Goal: Information Seeking & Learning: Learn about a topic

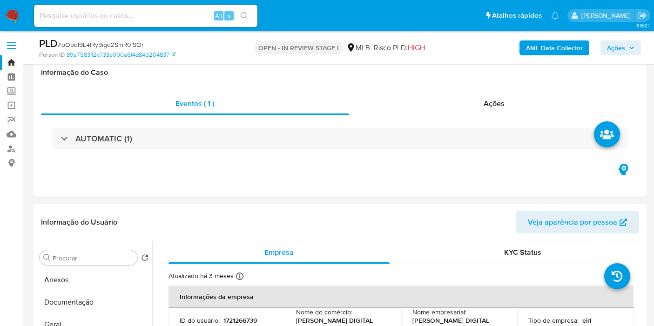
select select "10"
click at [529, 47] on b "AML Data Collector" at bounding box center [554, 47] width 57 height 15
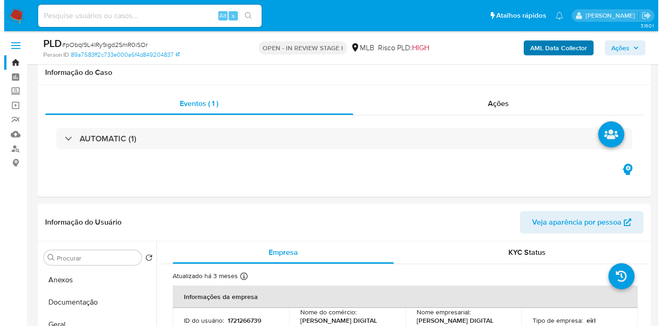
scroll to position [155, 0]
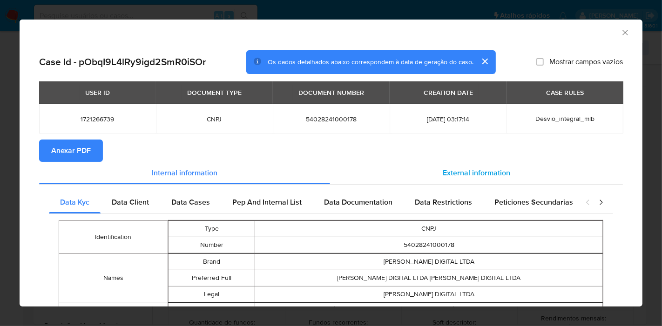
click at [490, 174] on span "External information" at bounding box center [476, 173] width 67 height 11
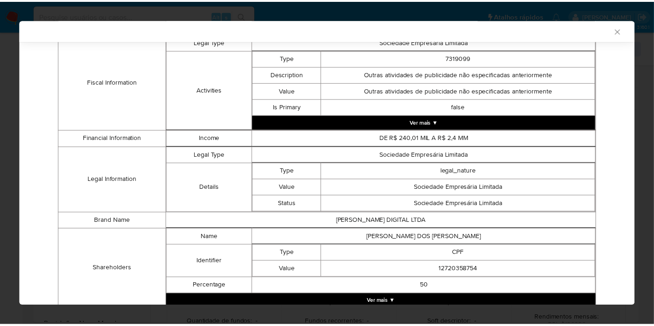
scroll to position [433, 0]
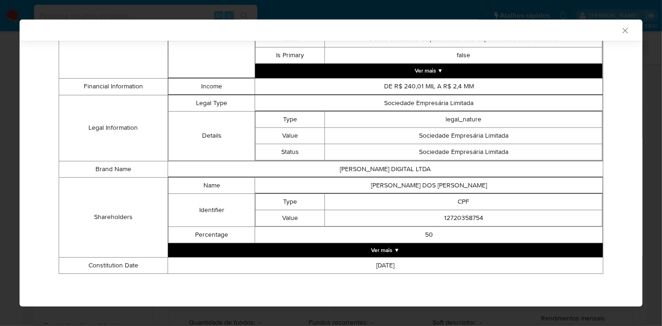
click at [447, 248] on button "Ver mais ▼" at bounding box center [385, 250] width 435 height 14
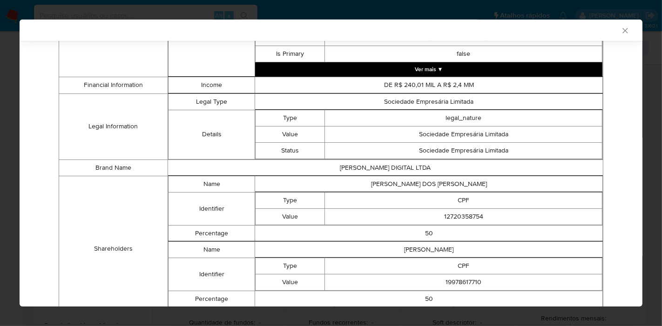
click at [448, 181] on td "[PERSON_NAME] DOS [PERSON_NAME]" at bounding box center [429, 184] width 348 height 16
copy td "[PERSON_NAME] DOS [PERSON_NAME]"
click at [422, 244] on td "[PERSON_NAME]" at bounding box center [429, 250] width 348 height 16
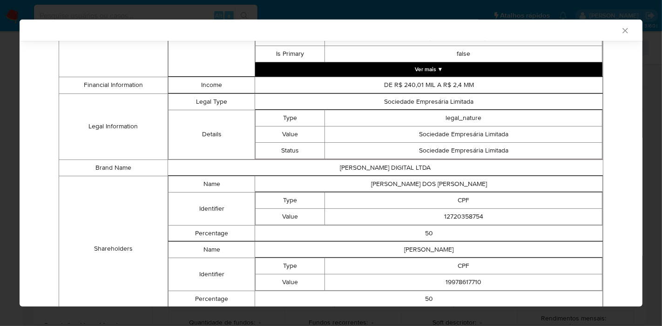
click at [421, 254] on td "[PERSON_NAME]" at bounding box center [429, 250] width 348 height 16
copy td "[PERSON_NAME]"
click at [448, 216] on td "12720358754" at bounding box center [463, 216] width 277 height 16
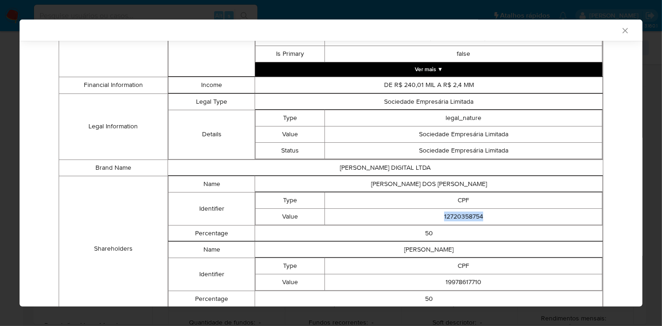
click at [448, 216] on td "12720358754" at bounding box center [463, 216] width 277 height 16
copy td "12720358754"
click at [456, 286] on td "19978617710" at bounding box center [463, 282] width 277 height 16
copy td "19978617710"
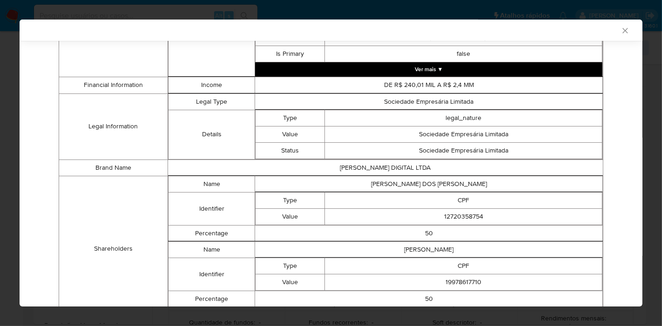
click at [611, 35] on div "AML Data Collector" at bounding box center [331, 30] width 623 height 21
click at [622, 30] on icon "Fechar a janela" at bounding box center [624, 30] width 5 height 5
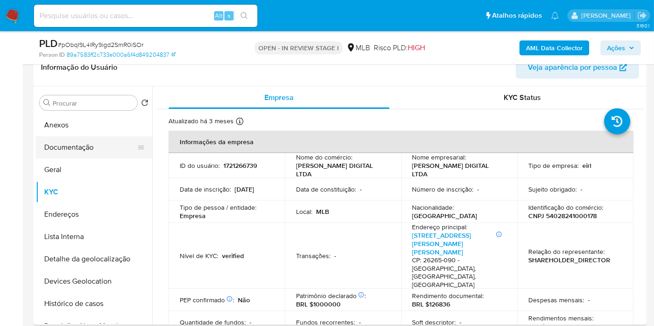
click at [58, 150] on button "Documentação" at bounding box center [90, 147] width 109 height 22
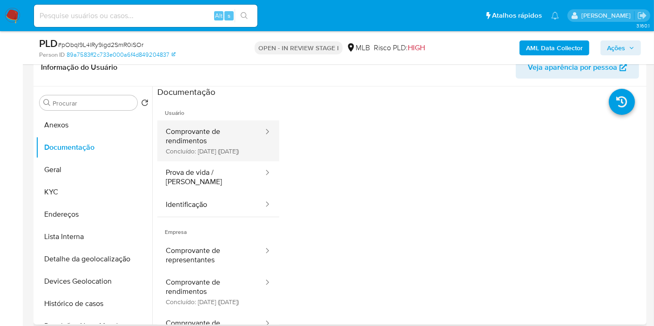
click at [199, 157] on button "Comprovante de rendimentos Concluído: [DATE] ([DATE])" at bounding box center [210, 141] width 107 height 41
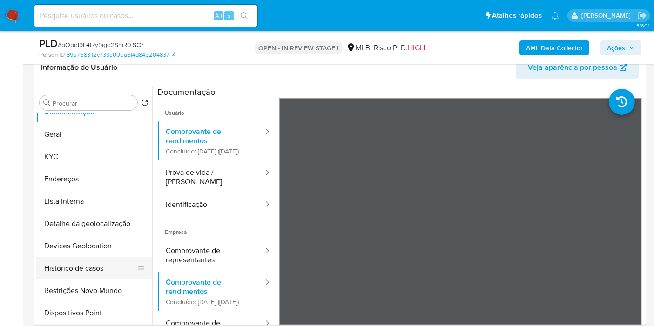
scroll to position [52, 0]
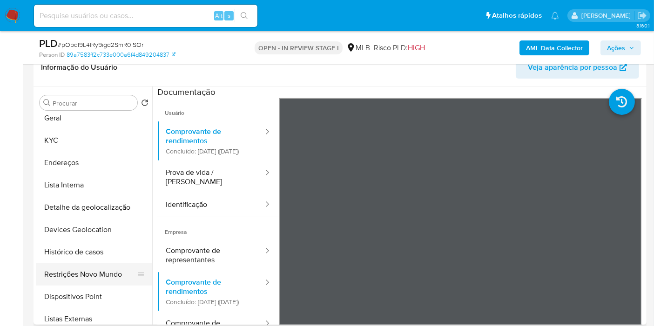
click at [76, 267] on button "Restrições Novo Mundo" at bounding box center [90, 274] width 109 height 22
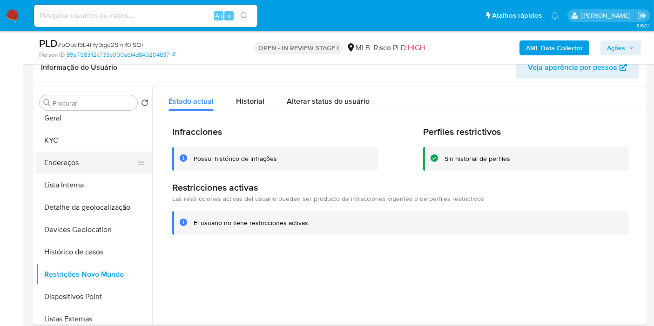
click at [96, 165] on button "Endereços" at bounding box center [90, 163] width 109 height 22
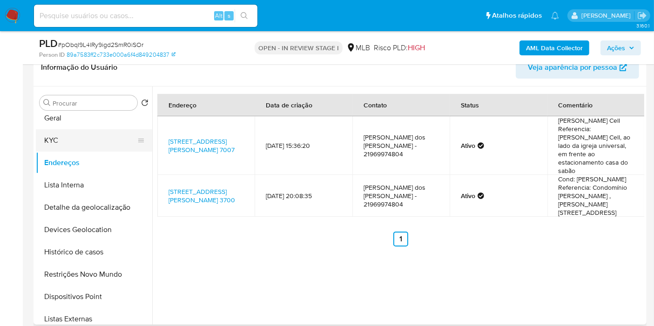
drag, startPoint x: 81, startPoint y: 122, endPoint x: 78, endPoint y: 146, distance: 23.9
click at [81, 121] on button "Geral" at bounding box center [94, 118] width 116 height 22
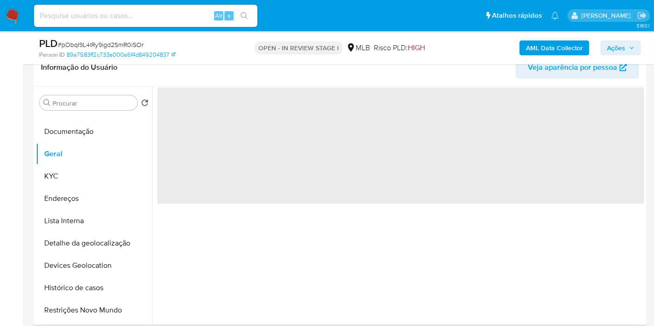
scroll to position [0, 0]
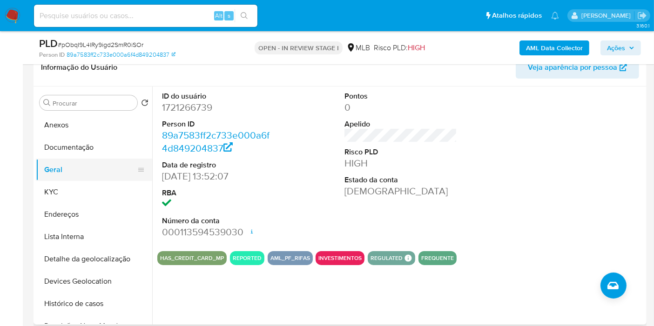
click at [74, 180] on button "Geral" at bounding box center [90, 170] width 109 height 22
click at [74, 183] on button "KYC" at bounding box center [90, 192] width 109 height 22
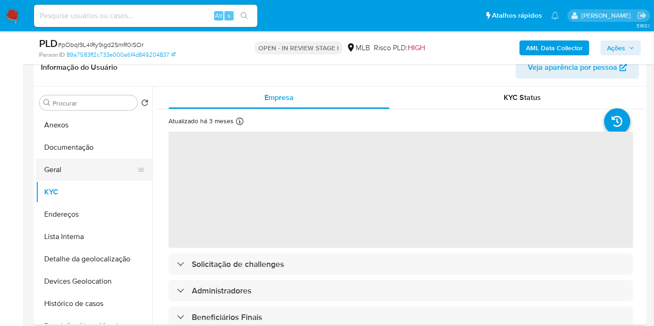
click at [79, 159] on button "Geral" at bounding box center [90, 170] width 109 height 22
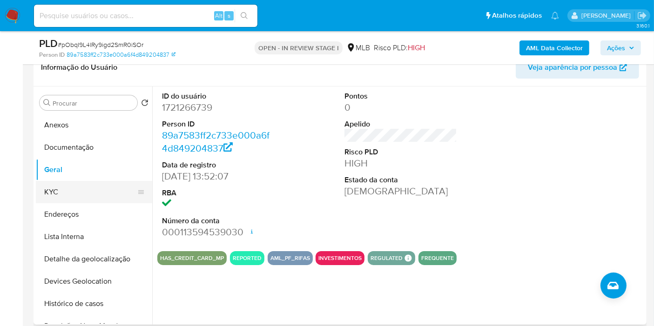
click at [107, 188] on button "KYC" at bounding box center [90, 192] width 109 height 22
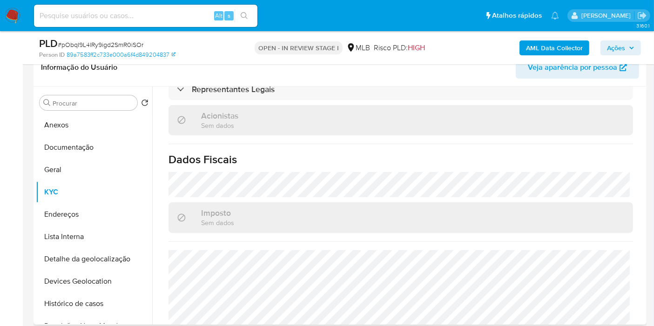
scroll to position [596, 0]
click at [84, 215] on button "Endereços" at bounding box center [94, 214] width 116 height 22
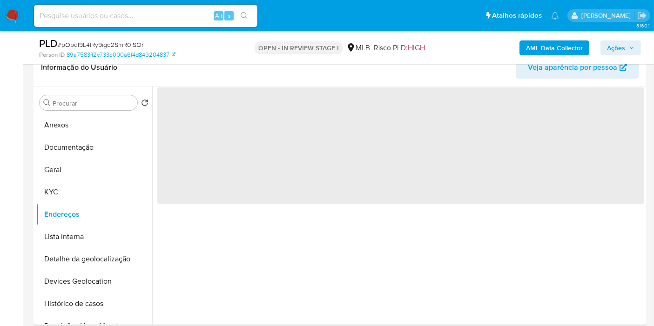
scroll to position [0, 0]
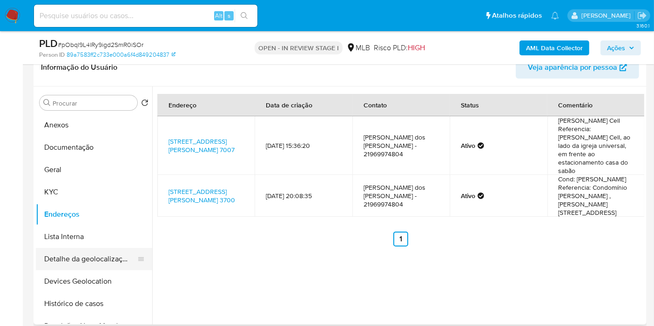
click at [73, 260] on button "Detalhe da geolocalização" at bounding box center [90, 259] width 109 height 22
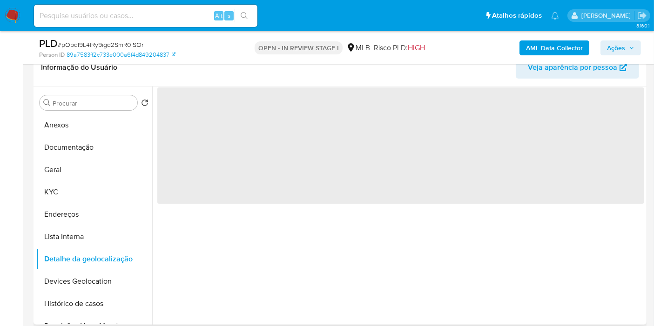
scroll to position [52, 0]
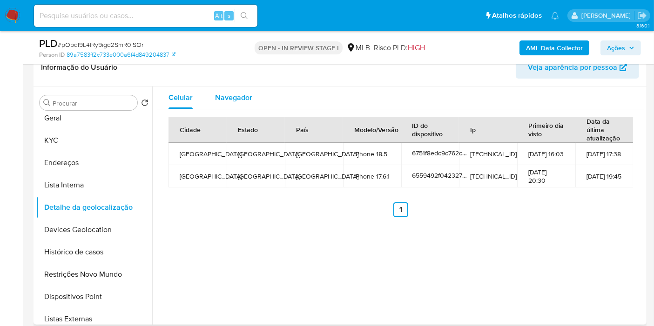
click at [239, 100] on span "Navegador" at bounding box center [233, 97] width 37 height 11
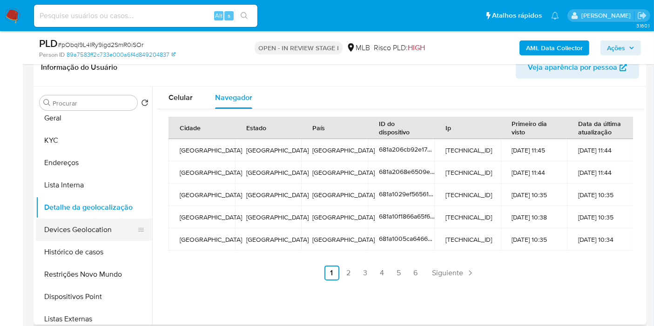
click at [101, 229] on button "Devices Geolocation" at bounding box center [90, 230] width 109 height 22
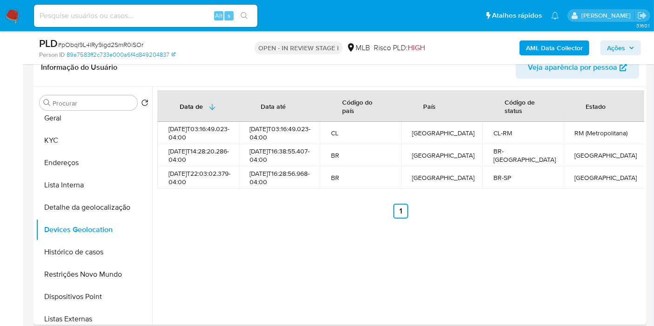
drag, startPoint x: 101, startPoint y: 268, endPoint x: 379, endPoint y: 263, distance: 278.3
click at [101, 268] on button "Restrições Novo Mundo" at bounding box center [94, 274] width 116 height 22
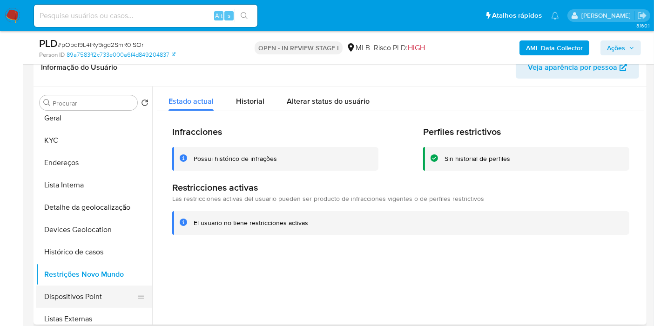
drag, startPoint x: 110, startPoint y: 298, endPoint x: 107, endPoint y: 285, distance: 13.7
click at [110, 298] on button "Dispositivos Point" at bounding box center [90, 297] width 109 height 22
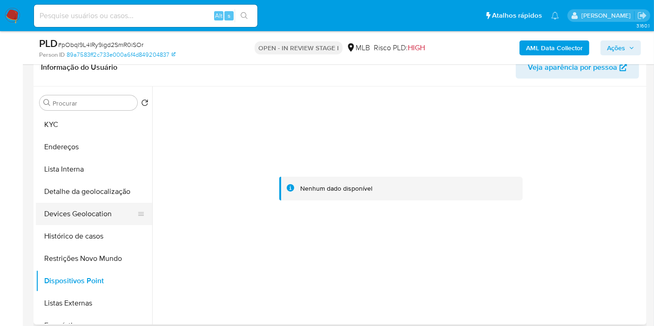
scroll to position [0, 0]
click at [86, 211] on button "Endereços" at bounding box center [90, 214] width 109 height 22
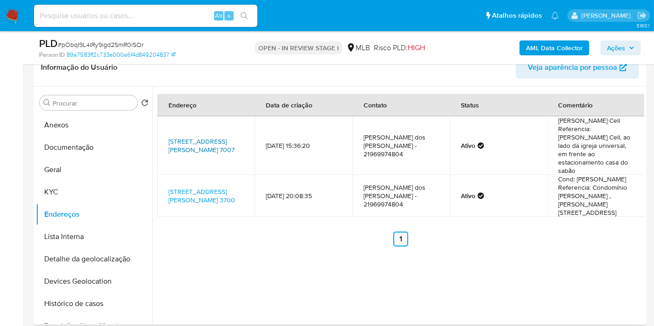
click at [204, 137] on link "[STREET_ADDRESS][PERSON_NAME] 7007" at bounding box center [201, 146] width 66 height 18
click at [80, 186] on button "KYC" at bounding box center [90, 192] width 109 height 22
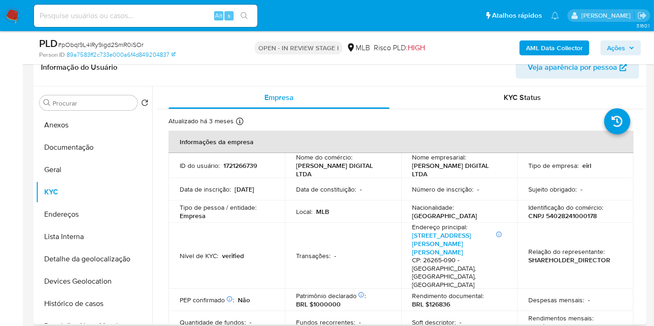
click at [584, 212] on p "CNPJ 54028241000178" at bounding box center [562, 216] width 68 height 8
copy p "54028241000178"
click at [80, 136] on button "Documentação" at bounding box center [90, 147] width 109 height 22
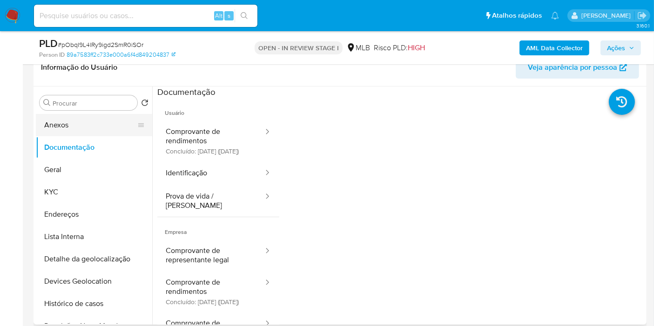
click at [87, 123] on button "Anexos" at bounding box center [90, 125] width 109 height 22
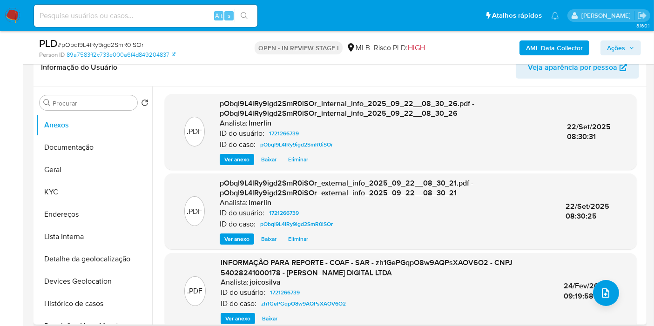
click at [228, 322] on span "Ver anexo" at bounding box center [237, 318] width 25 height 9
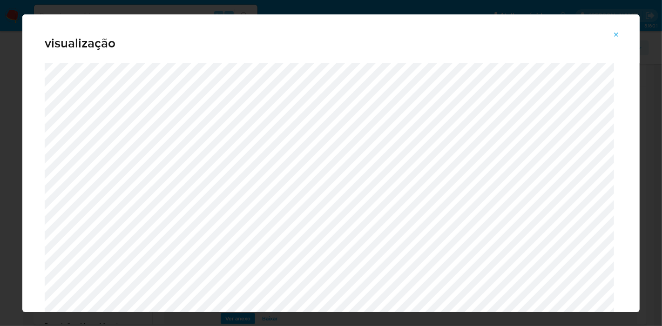
click at [615, 35] on icon "Attachment preview" at bounding box center [615, 34] width 7 height 7
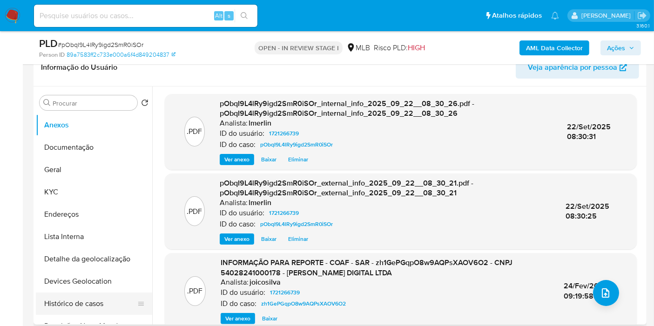
click at [103, 305] on button "Histórico de casos" at bounding box center [90, 304] width 109 height 22
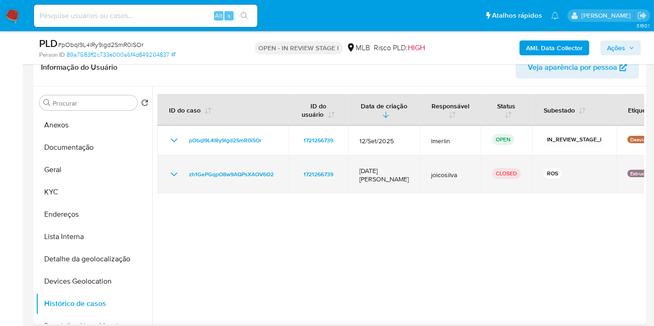
click at [173, 169] on icon "Mostrar/Ocultar" at bounding box center [173, 174] width 11 height 11
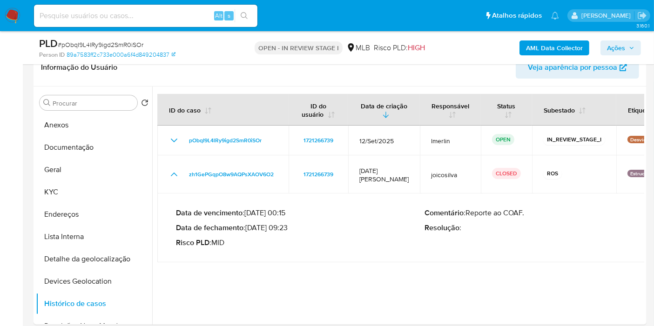
drag, startPoint x: 248, startPoint y: 219, endPoint x: 289, endPoint y: 221, distance: 40.1
click at [289, 223] on p "Data de fechamento : [DATE] 09:23" at bounding box center [300, 227] width 248 height 9
click at [102, 141] on button "Documentação" at bounding box center [90, 147] width 109 height 22
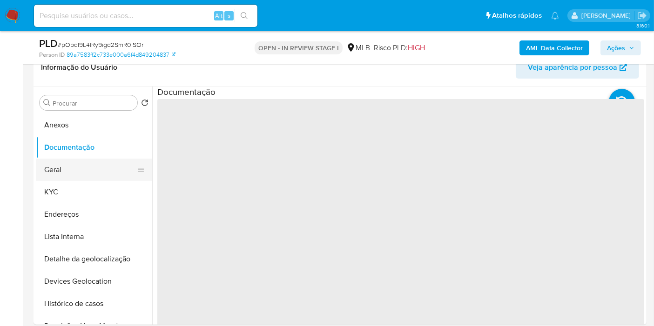
click at [83, 173] on button "Geral" at bounding box center [90, 170] width 109 height 22
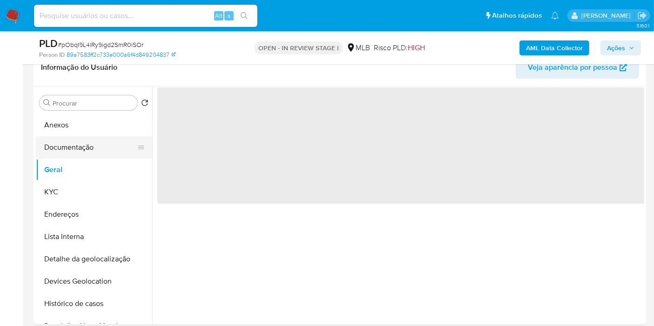
click at [89, 152] on button "Documentação" at bounding box center [90, 147] width 109 height 22
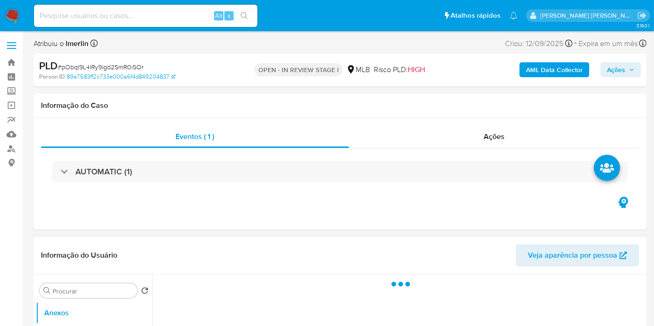
select select "10"
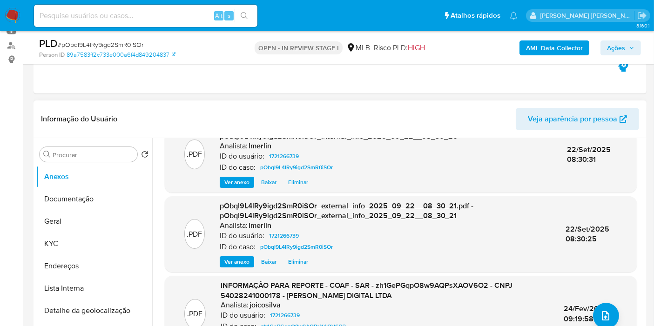
scroll to position [52, 0]
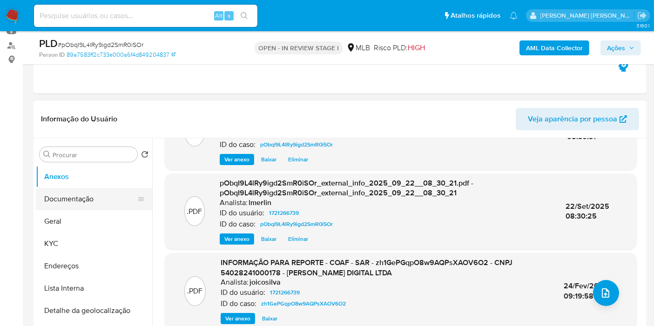
click at [86, 197] on button "Documentação" at bounding box center [90, 199] width 109 height 22
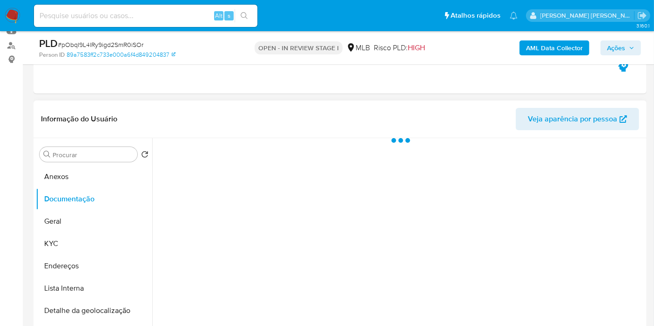
scroll to position [0, 0]
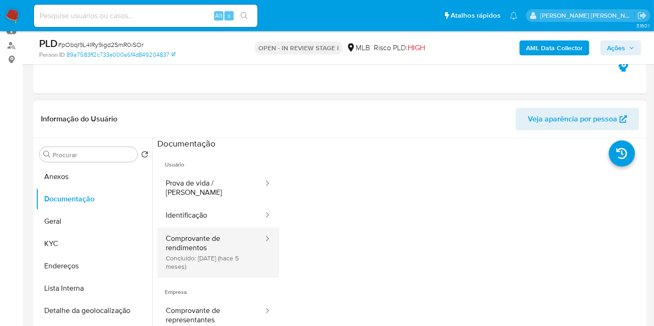
click at [232, 228] on button "Comprovante de rendimentos Concluído: [DATE] ([DATE])" at bounding box center [210, 252] width 107 height 49
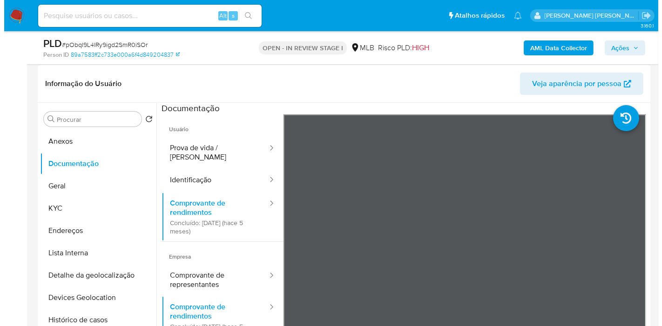
scroll to position [155, 0]
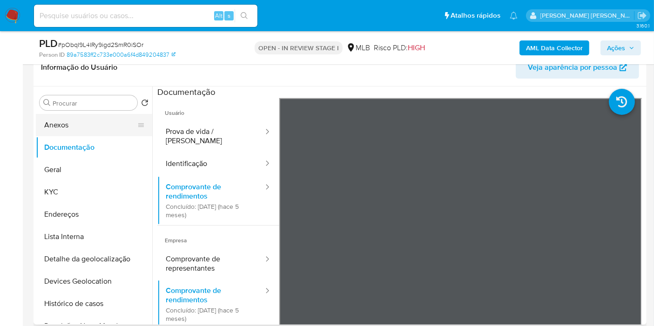
click at [89, 127] on button "Anexos" at bounding box center [90, 125] width 109 height 22
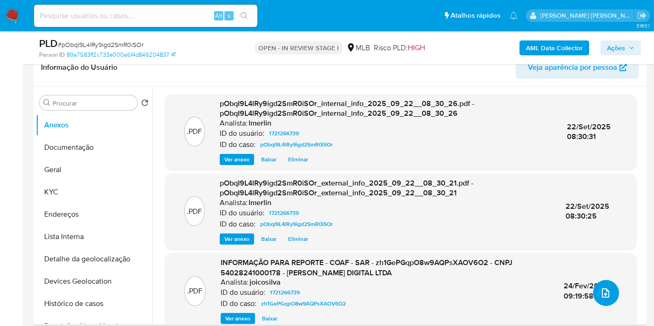
click at [605, 293] on icon "upload-file" at bounding box center [605, 293] width 11 height 11
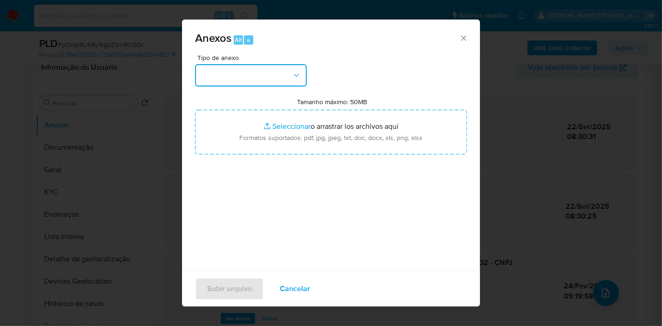
click at [267, 67] on button "button" at bounding box center [251, 75] width 112 height 22
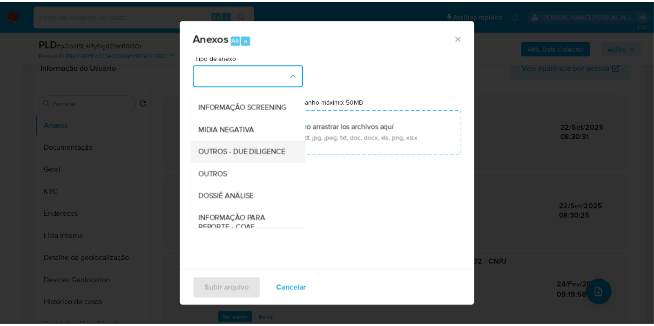
scroll to position [143, 0]
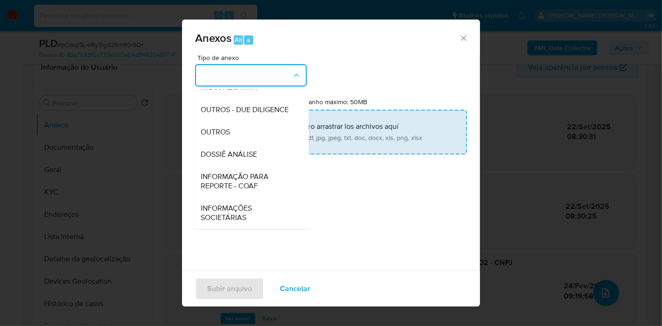
click at [258, 149] on div "DOSSIÊ ANÁLISE" at bounding box center [248, 154] width 95 height 22
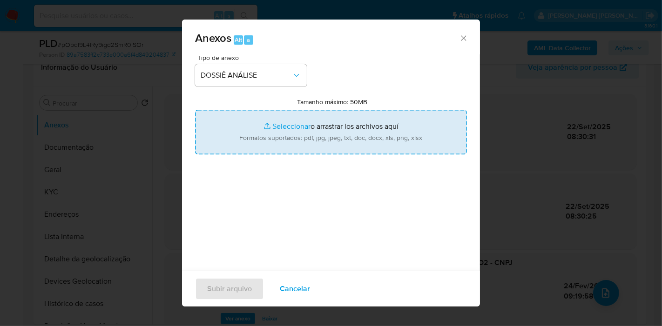
click at [295, 126] on input "Tamanho máximo: 50MB Seleccionar archivos" at bounding box center [331, 132] width 272 height 45
type input "C:\fakepath\2º SAR - XXX - CNPJ 54028241000178 - GUZMAN DIGITAL LTDA.pdf"
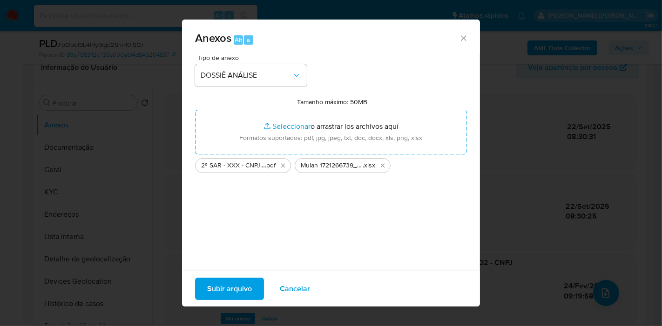
click at [234, 288] on span "Subir arquivo" at bounding box center [229, 289] width 45 height 20
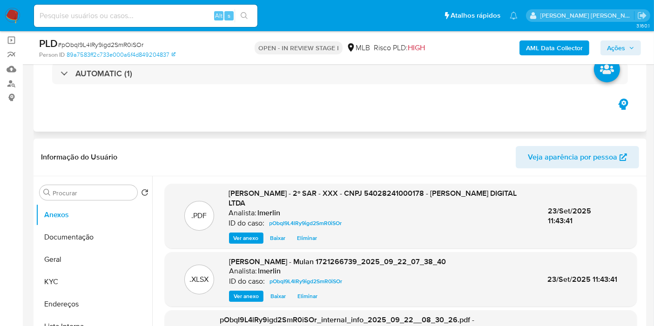
scroll to position [0, 0]
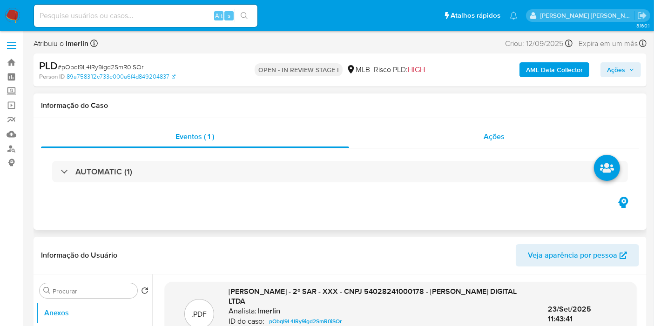
click at [525, 132] on div "Ações" at bounding box center [494, 137] width 290 height 22
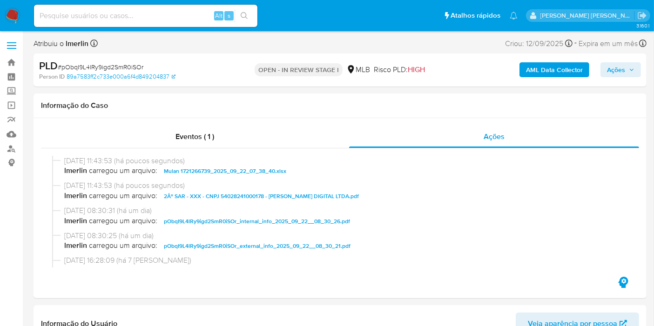
click at [615, 63] on span "Ações" at bounding box center [616, 69] width 18 height 15
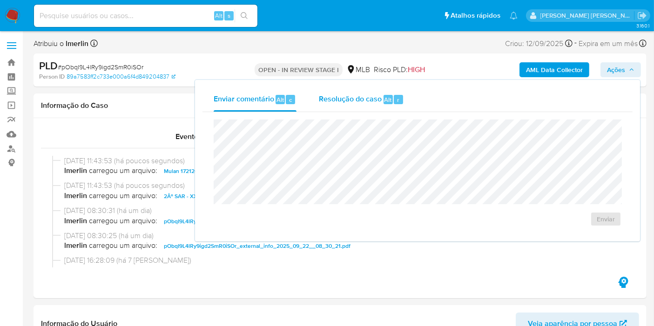
click at [335, 105] on div "Resolução do caso Alt r" at bounding box center [361, 99] width 85 height 24
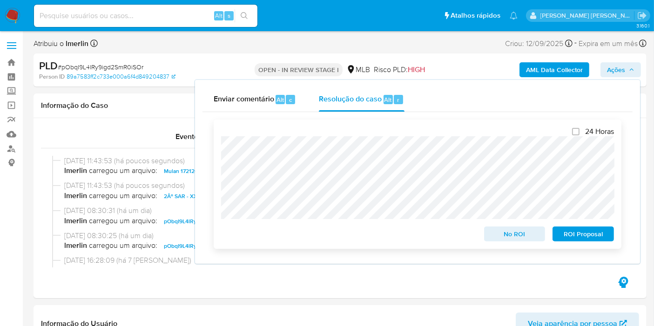
click at [576, 235] on span "ROI Proposal" at bounding box center [583, 234] width 48 height 13
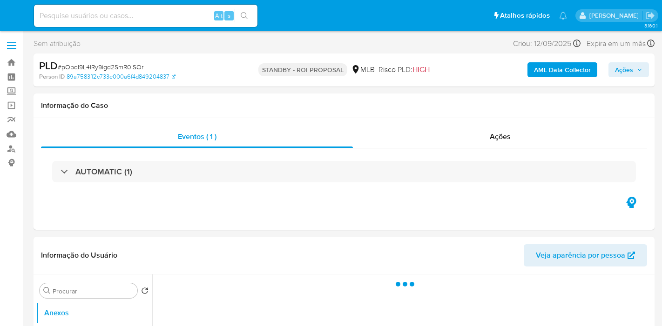
select select "10"
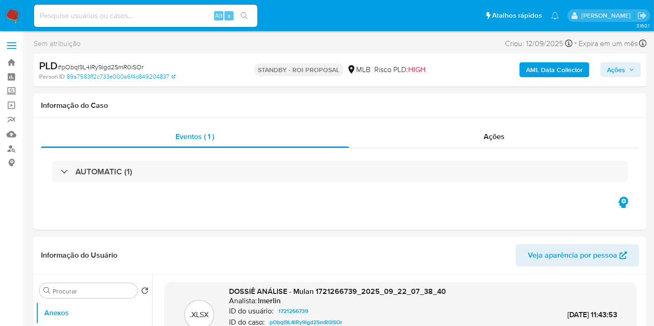
click at [168, 13] on input at bounding box center [145, 16] width 223 height 12
paste input "17XVwZIJjS26s46xyGV9RjMS"
type input "17XVwZIJjS26s46xyGV9RjMS"
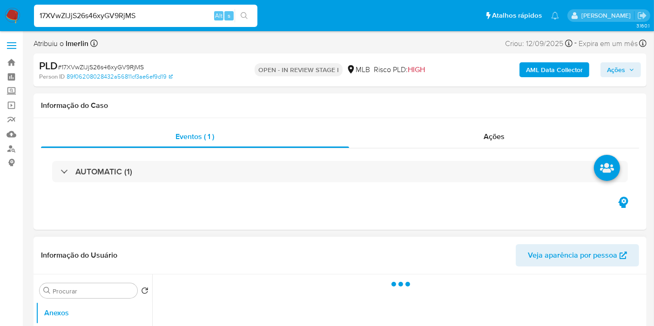
select select "10"
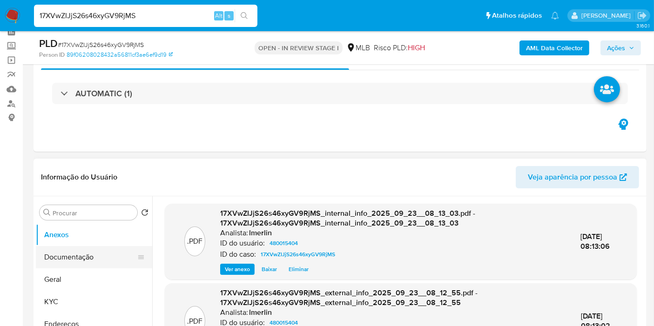
scroll to position [155, 0]
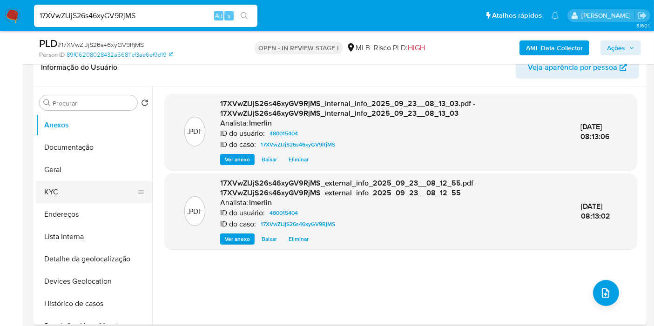
click at [73, 196] on button "KYC" at bounding box center [90, 192] width 109 height 22
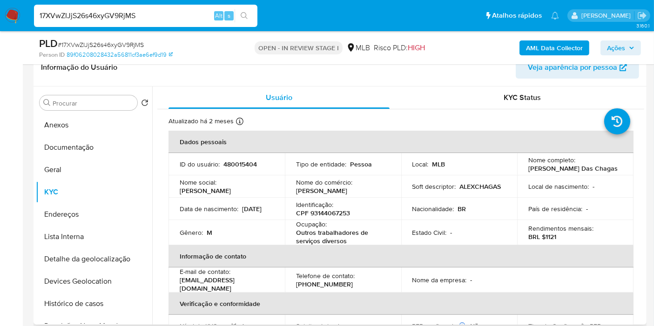
click at [321, 215] on p "CPF 93144067253" at bounding box center [323, 213] width 54 height 8
click at [322, 215] on p "CPF 93144067253" at bounding box center [323, 213] width 54 height 8
copy p "93144067253"
click at [68, 146] on button "Documentação" at bounding box center [90, 147] width 109 height 22
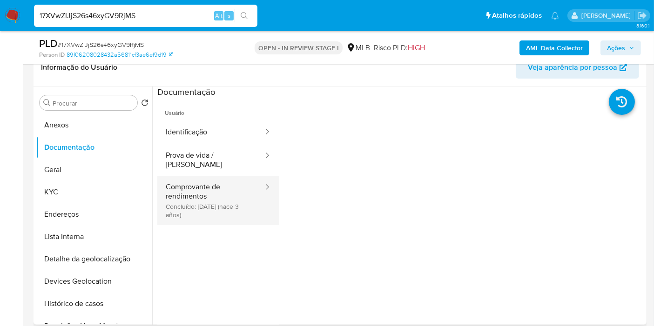
click at [203, 197] on button "Comprovante de rendimentos Concluído: 02/11/2022 (hace 3 años)" at bounding box center [210, 200] width 107 height 49
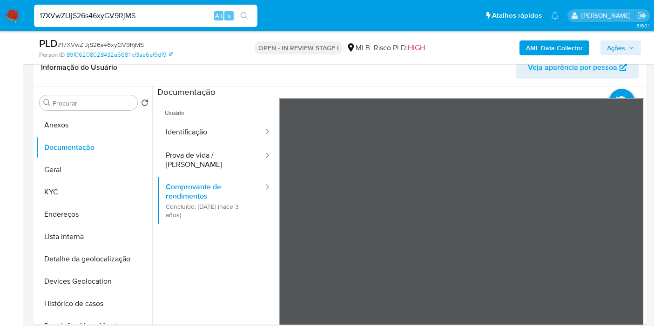
click at [70, 171] on button "Geral" at bounding box center [90, 170] width 109 height 22
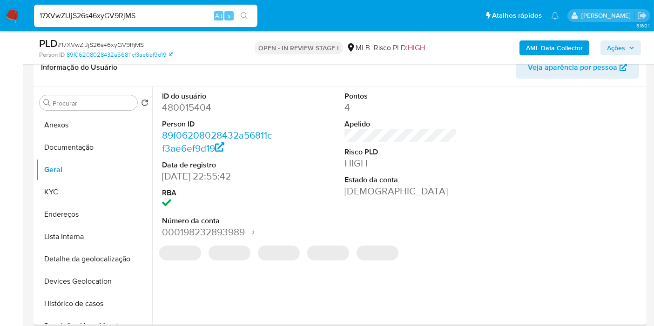
click at [190, 107] on dd "480015404" at bounding box center [218, 107] width 113 height 13
copy dd "480015404"
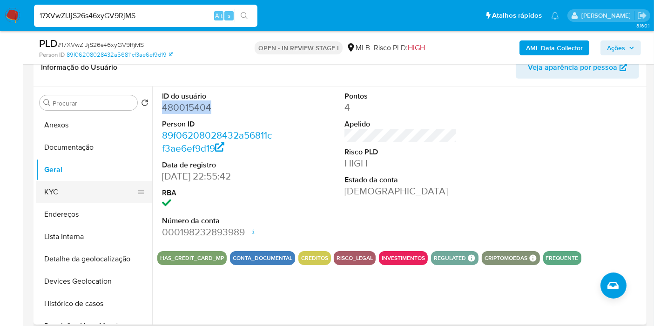
click at [87, 185] on button "KYC" at bounding box center [90, 192] width 109 height 22
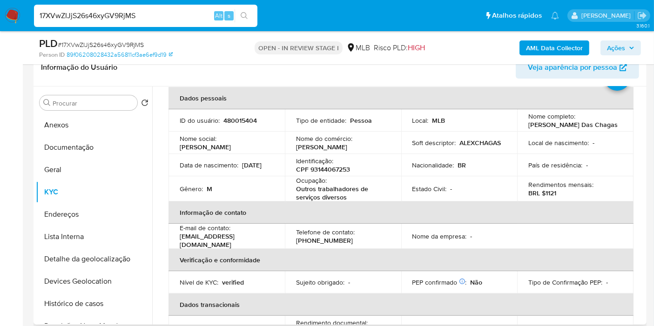
scroll to position [0, 0]
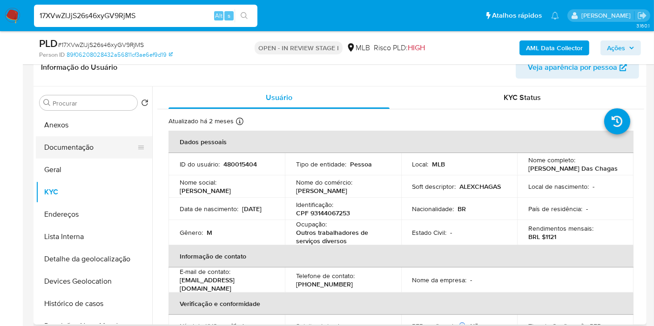
click at [117, 140] on button "Documentação" at bounding box center [90, 147] width 109 height 22
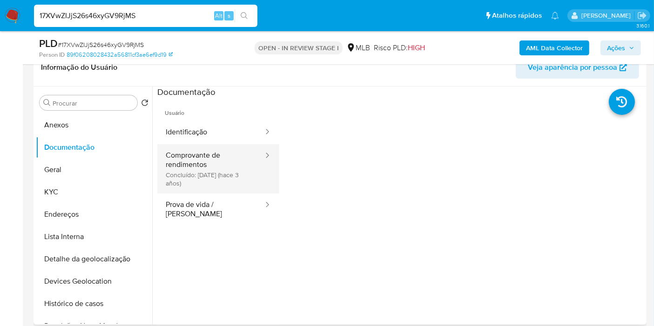
click at [232, 179] on button "Comprovante de rendimentos Concluído: 02/11/2022 (hace 3 años)" at bounding box center [210, 168] width 107 height 49
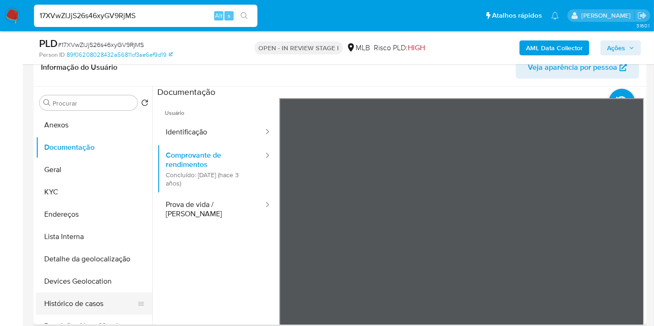
scroll to position [52, 0]
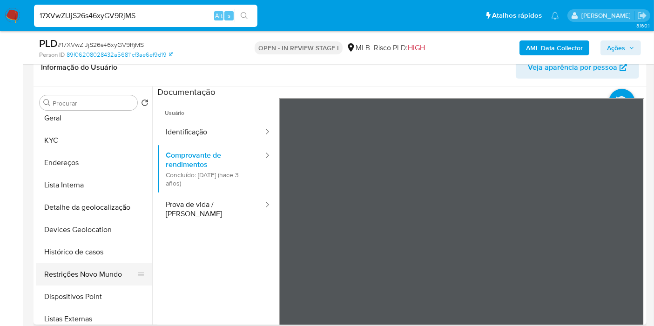
click at [81, 272] on button "Restrições Novo Mundo" at bounding box center [90, 274] width 109 height 22
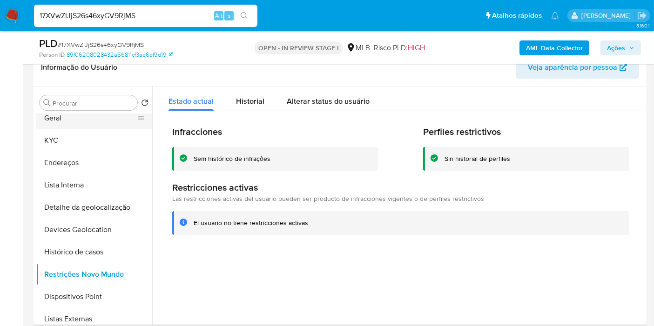
click at [86, 120] on button "Geral" at bounding box center [90, 118] width 109 height 22
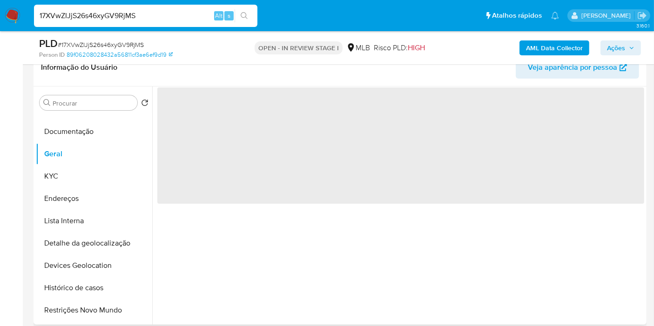
scroll to position [0, 0]
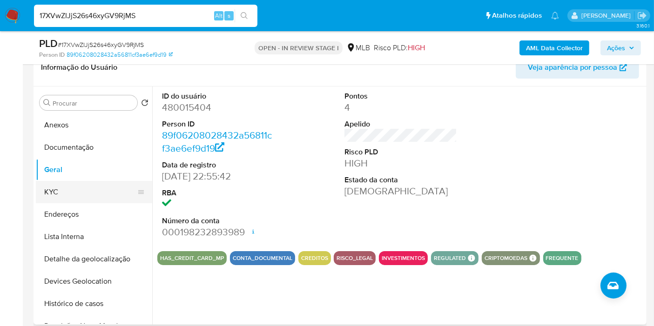
click at [99, 192] on button "KYC" at bounding box center [90, 192] width 109 height 22
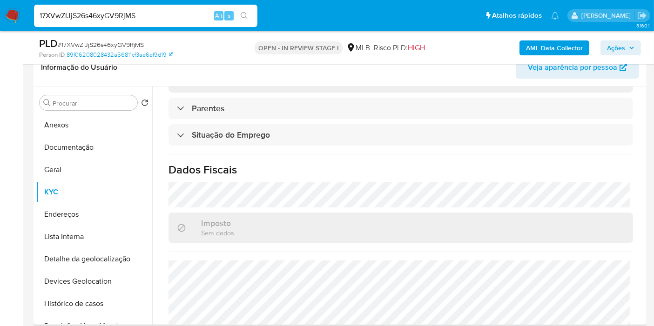
scroll to position [382, 0]
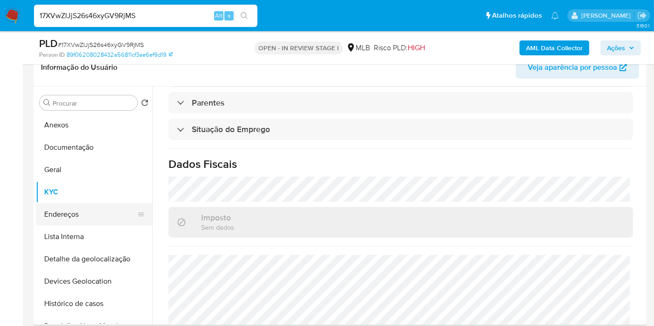
click at [74, 219] on button "Endereços" at bounding box center [90, 214] width 109 height 22
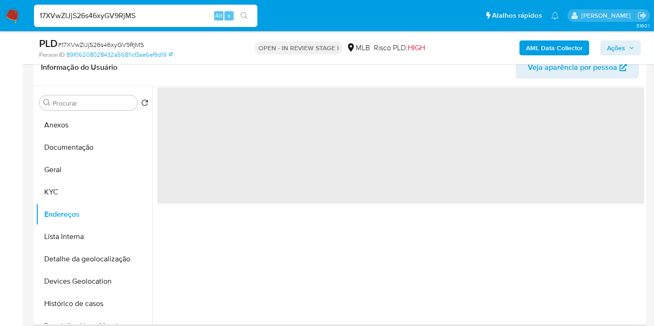
scroll to position [0, 0]
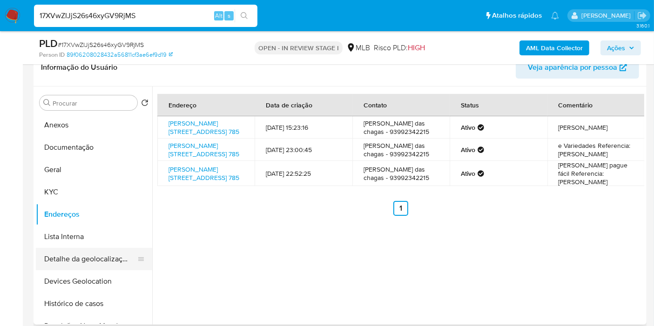
click at [74, 260] on button "Detalhe da geolocalização" at bounding box center [90, 259] width 109 height 22
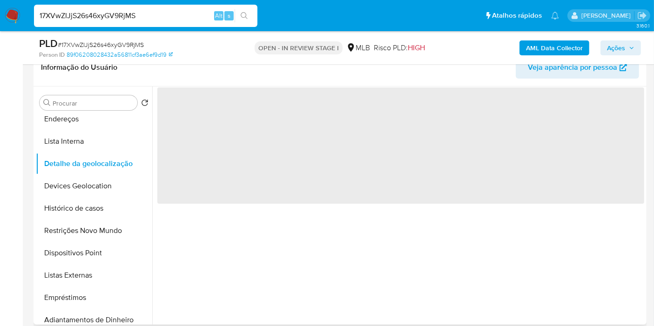
scroll to position [103, 0]
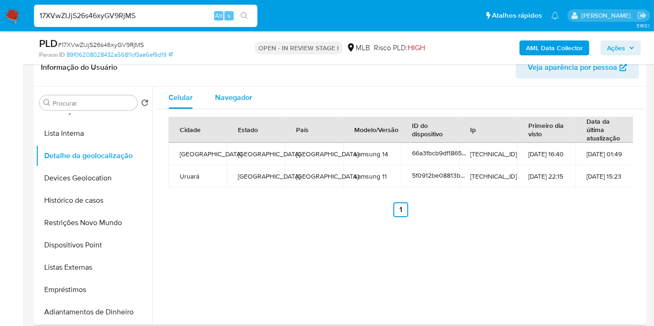
click at [213, 99] on button "Navegador" at bounding box center [234, 98] width 60 height 22
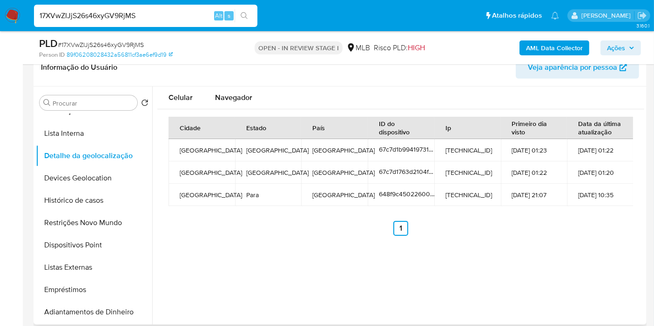
type button "1"
click at [255, 87] on button "Navegador" at bounding box center [234, 98] width 60 height 22
click at [220, 93] on span "Navegador" at bounding box center [233, 97] width 37 height 11
click at [104, 182] on button "Devices Geolocation" at bounding box center [90, 178] width 109 height 22
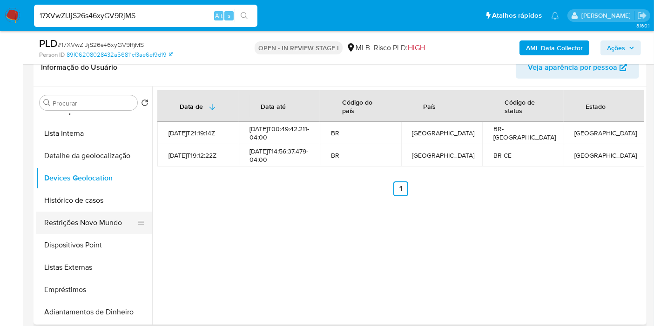
drag, startPoint x: 95, startPoint y: 222, endPoint x: 177, endPoint y: 29, distance: 209.2
click at [95, 222] on button "Restrições Novo Mundo" at bounding box center [94, 223] width 116 height 22
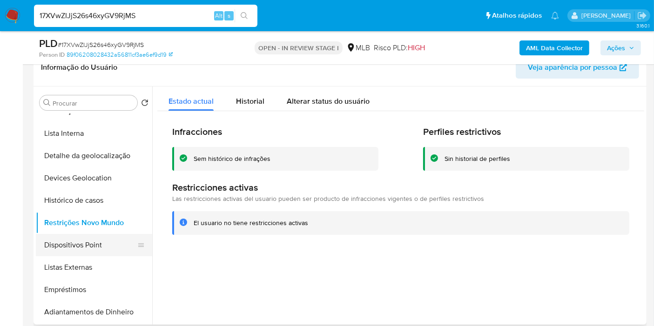
click at [68, 252] on button "Dispositivos Point" at bounding box center [90, 245] width 109 height 22
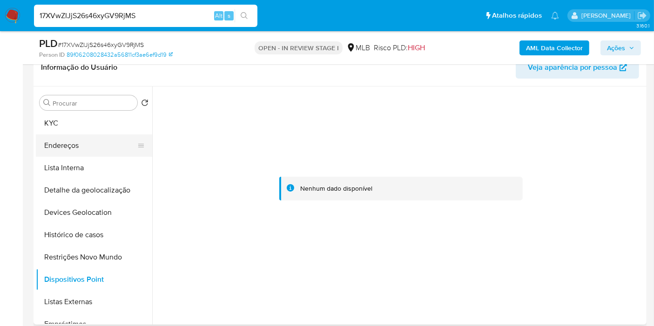
scroll to position [52, 0]
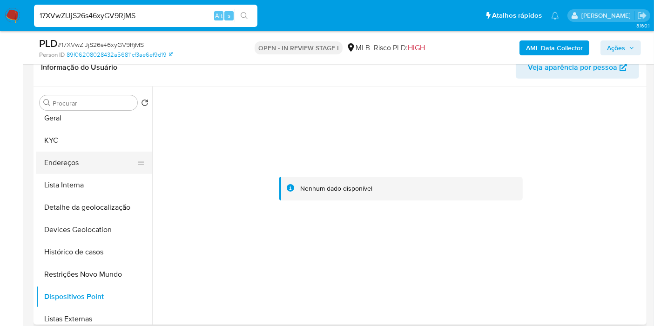
click at [97, 164] on button "Endereços" at bounding box center [90, 163] width 109 height 22
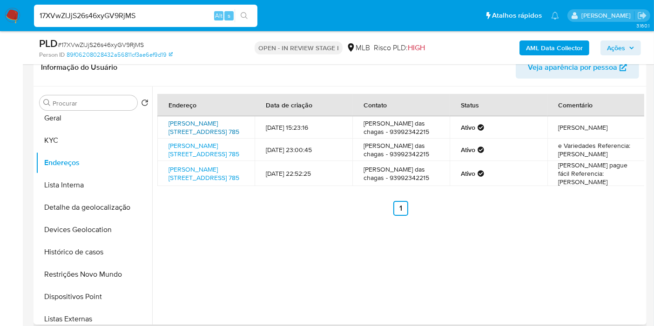
click at [203, 132] on link "Lauro Sondre 785, Alenquer, Pará, 68200000, Brasil 785" at bounding box center [203, 128] width 71 height 18
click at [93, 143] on button "KYC" at bounding box center [90, 140] width 109 height 22
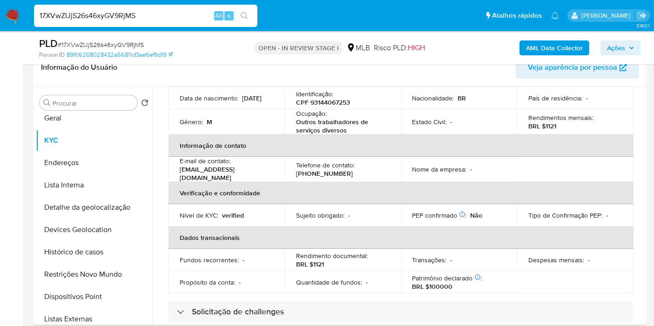
scroll to position [66, 0]
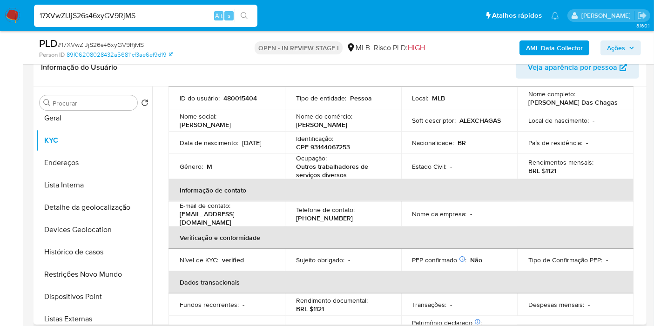
click at [341, 149] on p "CPF 93144067253" at bounding box center [323, 147] width 54 height 8
copy p "93144067253"
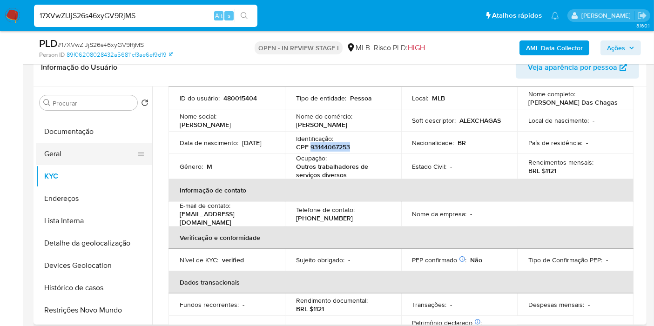
scroll to position [0, 0]
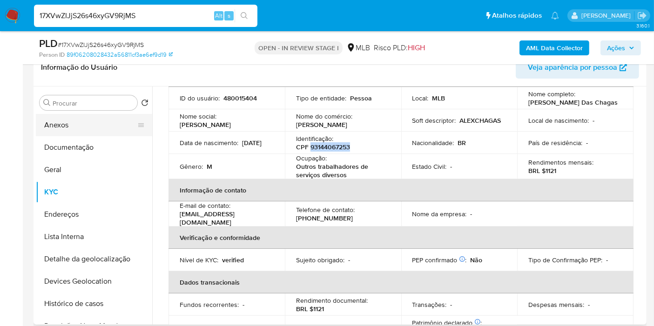
click at [90, 125] on button "Anexos" at bounding box center [90, 125] width 109 height 22
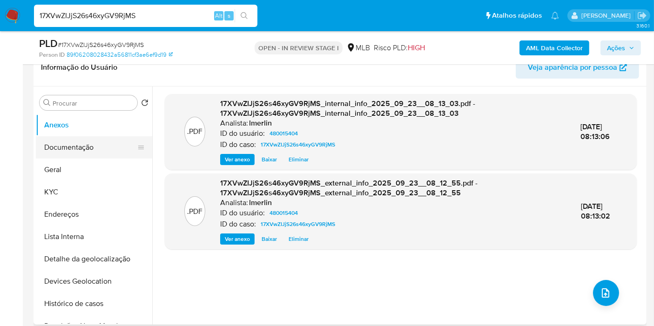
drag, startPoint x: 105, startPoint y: 170, endPoint x: 103, endPoint y: 145, distance: 25.2
click at [105, 169] on button "Geral" at bounding box center [94, 170] width 116 height 22
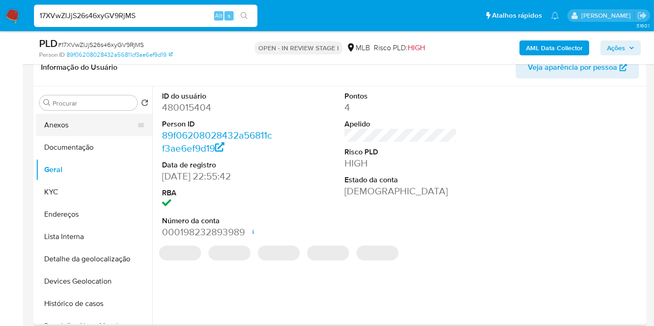
click at [94, 121] on button "Anexos" at bounding box center [90, 125] width 109 height 22
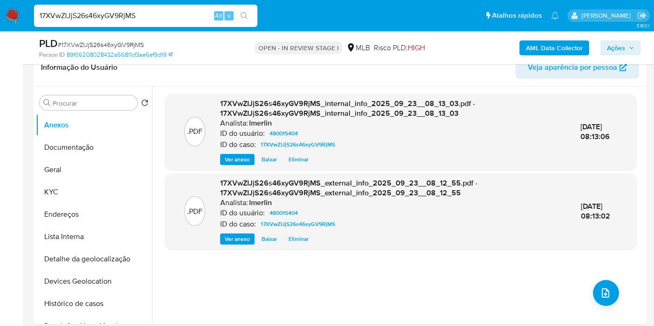
click at [554, 48] on b "AML Data Collector" at bounding box center [554, 47] width 57 height 15
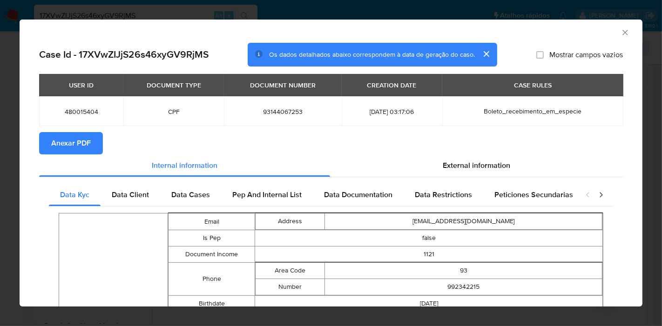
click at [496, 165] on span "External information" at bounding box center [476, 165] width 67 height 11
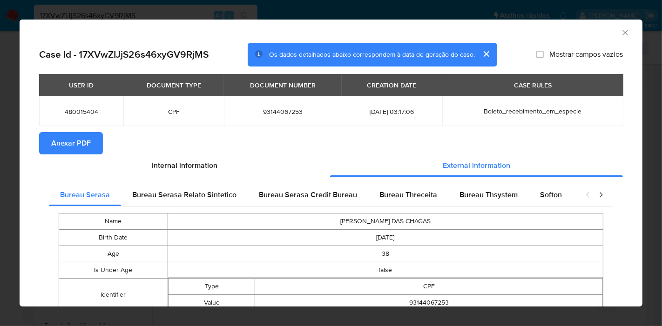
click at [598, 197] on div "closure-recommendation-modal" at bounding box center [594, 195] width 37 height 22
click at [596, 195] on icon "closure-recommendation-modal" at bounding box center [600, 194] width 9 height 9
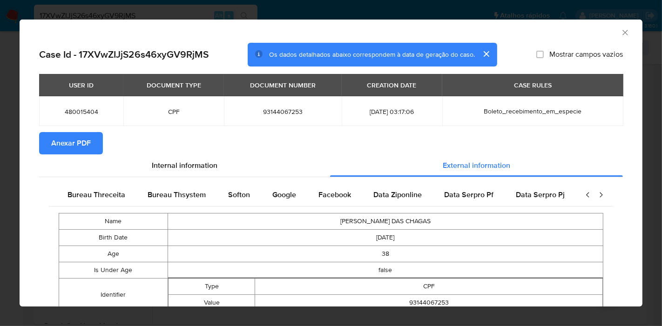
scroll to position [0, 313]
click at [596, 195] on icon "closure-recommendation-modal" at bounding box center [600, 194] width 9 height 9
click at [251, 189] on div "Softon" at bounding box center [239, 195] width 44 height 22
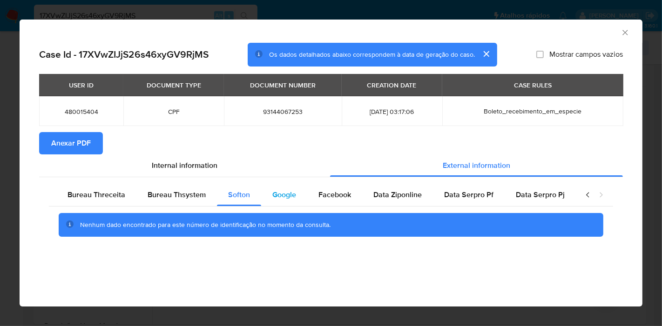
scroll to position [0, 305]
click at [279, 189] on span "Google" at bounding box center [291, 194] width 24 height 11
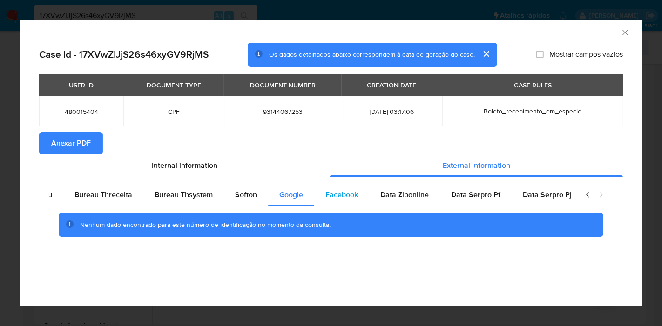
click at [345, 191] on span "Facebook" at bounding box center [341, 194] width 33 height 11
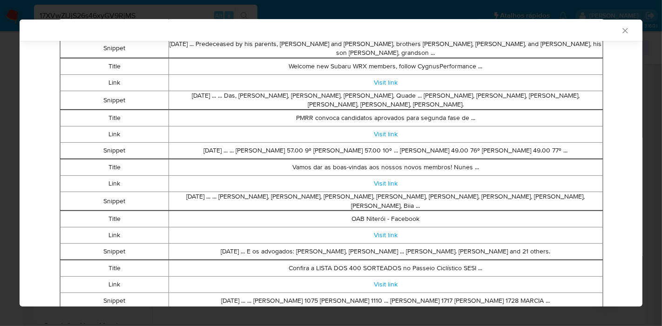
scroll to position [0, 0]
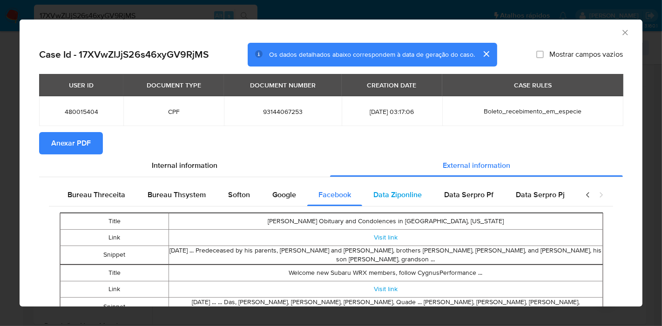
click at [386, 199] on span "Data Ziponline" at bounding box center [397, 194] width 48 height 11
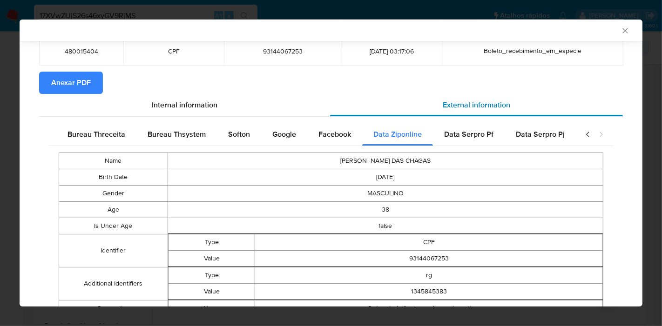
scroll to position [50, 0]
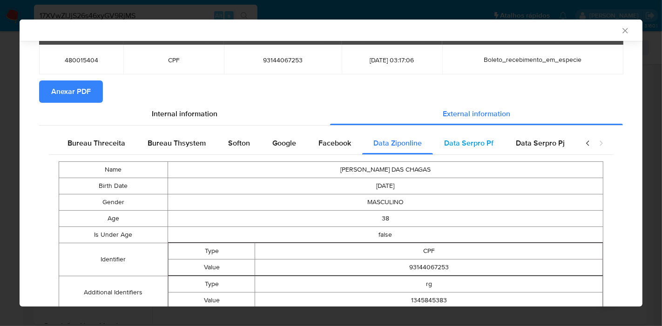
click at [463, 138] on span "Data Serpro Pf" at bounding box center [468, 143] width 49 height 11
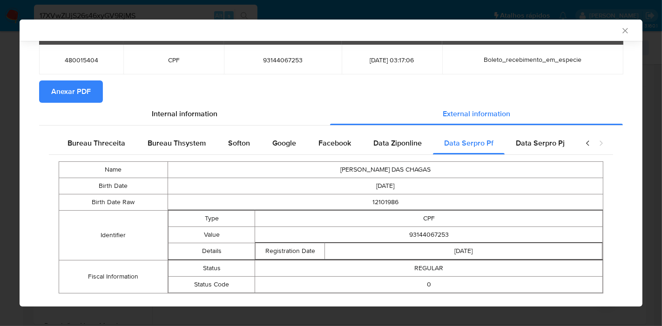
click at [620, 33] on icon "Fechar a janela" at bounding box center [624, 30] width 9 height 9
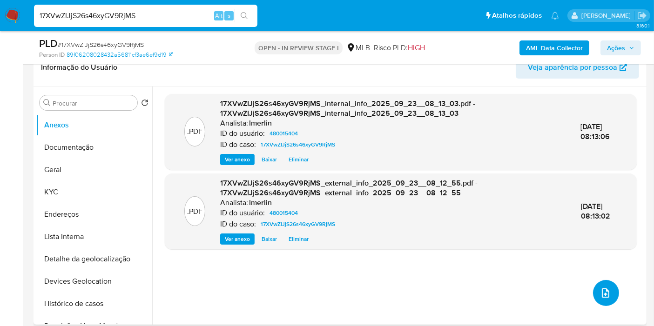
click at [596, 284] on button "upload-file" at bounding box center [606, 293] width 26 height 26
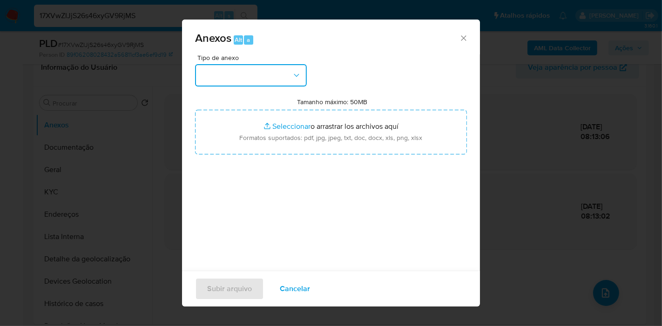
click at [250, 80] on button "button" at bounding box center [251, 75] width 112 height 22
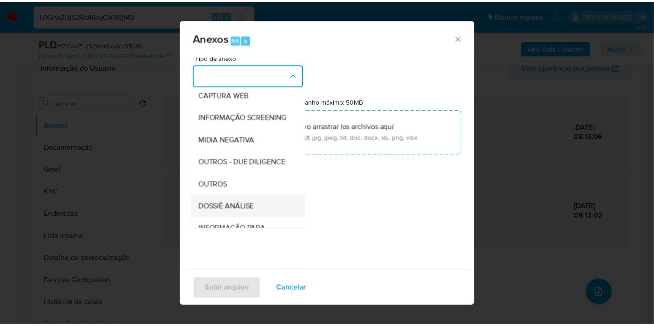
scroll to position [103, 0]
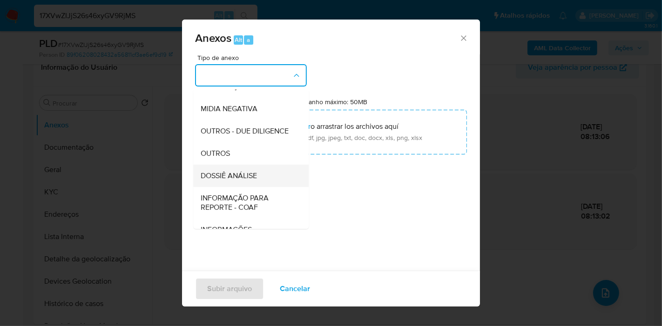
click at [265, 183] on div "DOSSIÊ ANÁLISE" at bounding box center [248, 176] width 95 height 22
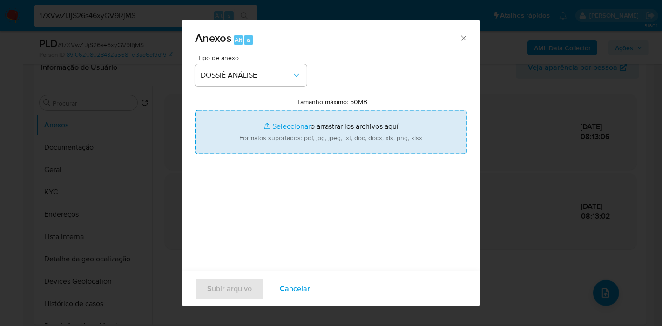
click at [303, 128] on input "Tamanho máximo: 50MB Seleccionar archivos" at bounding box center [331, 132] width 272 height 45
type input "C:\fakepath\SAR - XXX - CPF 93144067253 - ANTONIO ALEX BARBOSA DAS CHAGAS.pdf"
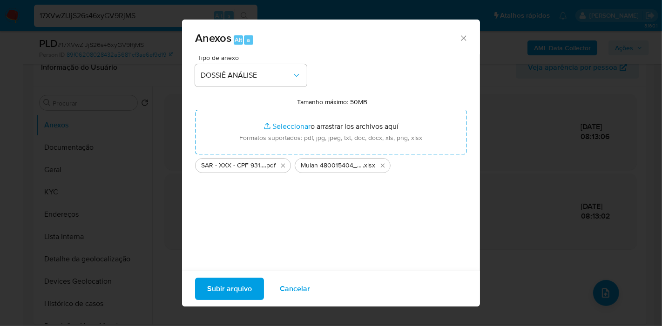
click at [255, 289] on button "Subir arquivo" at bounding box center [229, 289] width 69 height 22
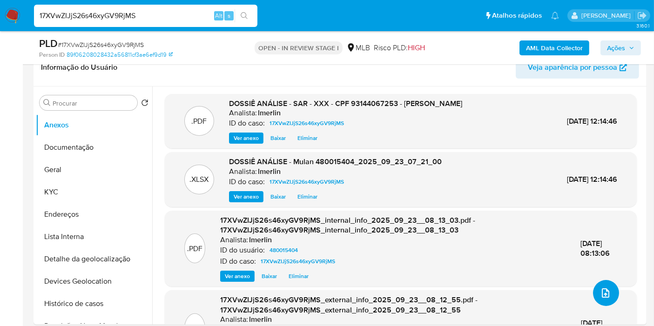
scroll to position [0, 0]
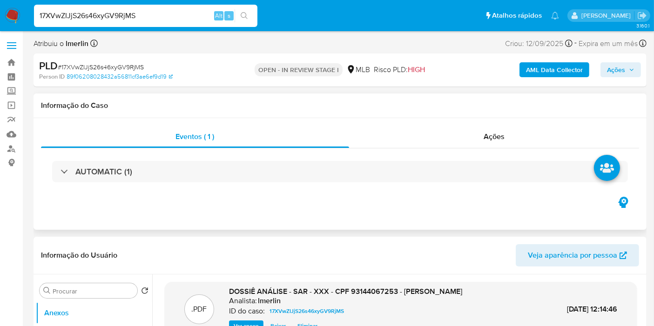
click at [531, 150] on div "AUTOMATIC (1)" at bounding box center [340, 171] width 598 height 47
click at [534, 144] on div "Ações" at bounding box center [494, 137] width 290 height 22
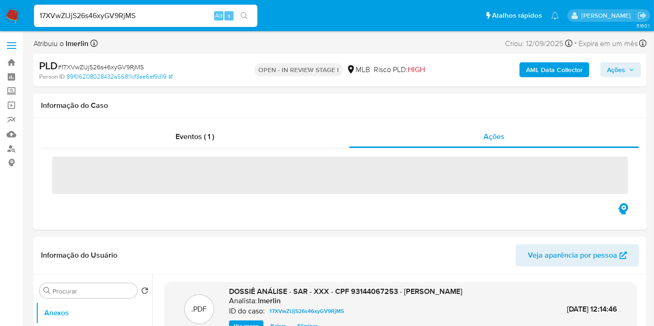
click at [618, 66] on span "Ações" at bounding box center [616, 69] width 18 height 15
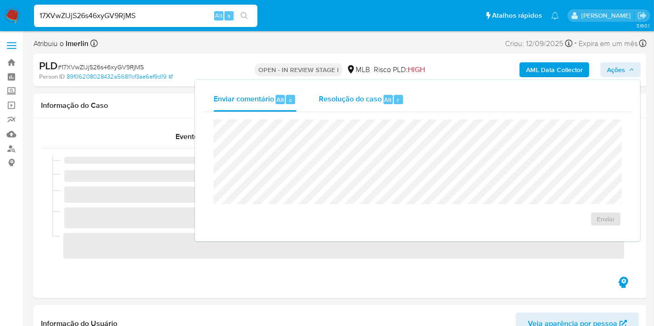
click at [387, 102] on span "Alt" at bounding box center [387, 99] width 7 height 9
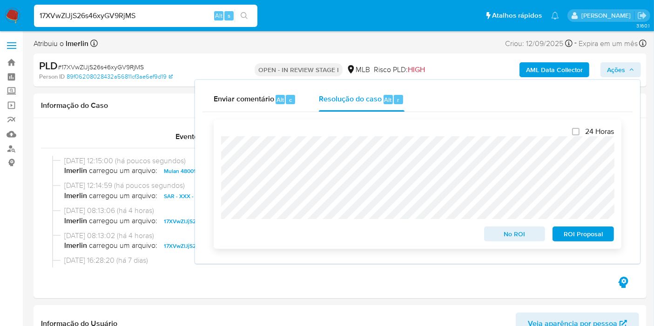
click at [584, 237] on span "ROI Proposal" at bounding box center [583, 234] width 48 height 13
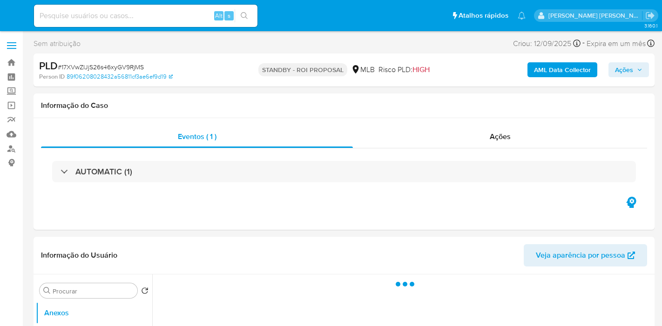
select select "10"
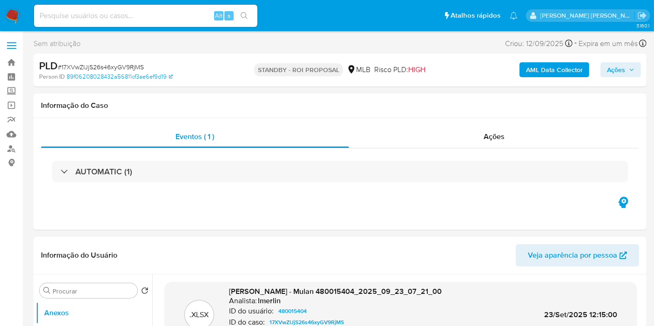
click at [177, 7] on div "Alt s" at bounding box center [145, 16] width 223 height 22
click at [173, 13] on input at bounding box center [145, 16] width 223 height 12
paste input "4CKsmlNAEDjdjlBLNIIgPRIk"
type input "4CKsmlNAEDjdjlBLNIIgPRIk"
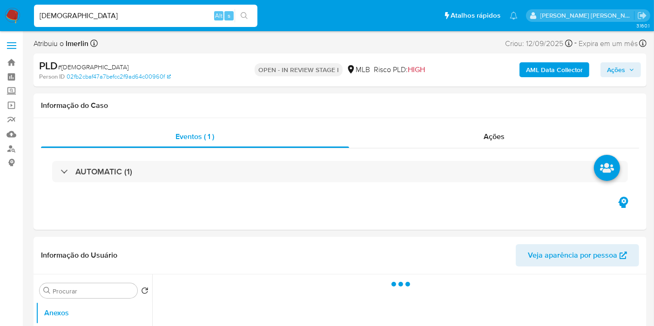
select select "10"
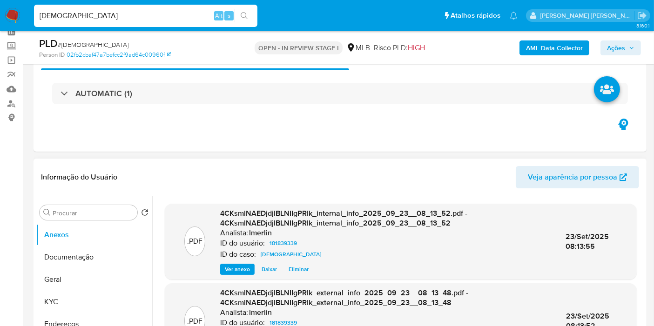
scroll to position [155, 0]
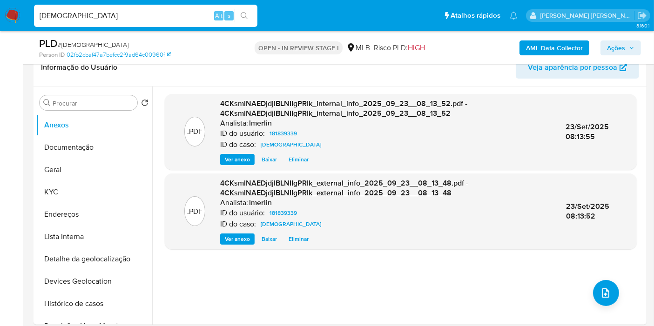
click at [108, 200] on button "KYC" at bounding box center [94, 192] width 116 height 22
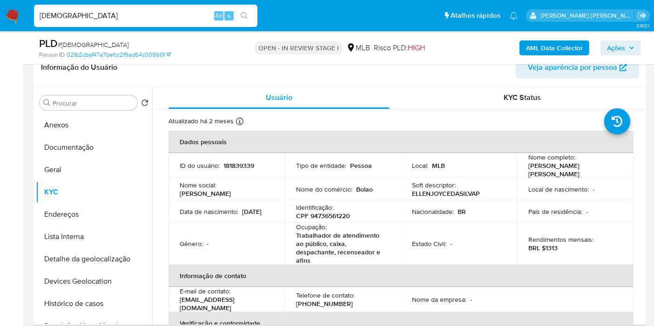
click at [331, 214] on p "CPF 94736561220" at bounding box center [323, 216] width 54 height 8
drag, startPoint x: 331, startPoint y: 214, endPoint x: 323, endPoint y: 206, distance: 11.2
click at [323, 206] on p "Identificação :" at bounding box center [314, 207] width 37 height 8
click at [323, 212] on p "CPF 94736561220" at bounding box center [323, 216] width 54 height 8
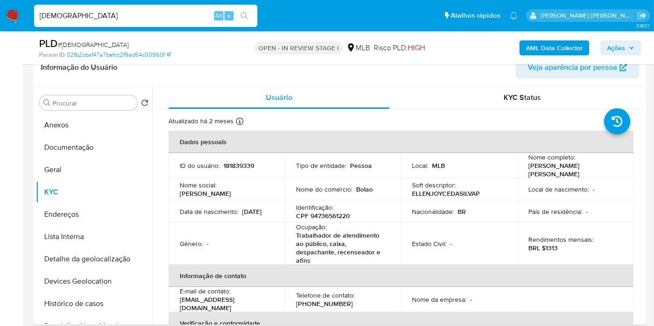
click at [326, 215] on p "CPF 94736561220" at bounding box center [323, 216] width 54 height 8
copy p "94736561220"
drag, startPoint x: 91, startPoint y: 308, endPoint x: 99, endPoint y: 257, distance: 51.3
click at [91, 308] on button "Histórico de casos" at bounding box center [94, 304] width 116 height 22
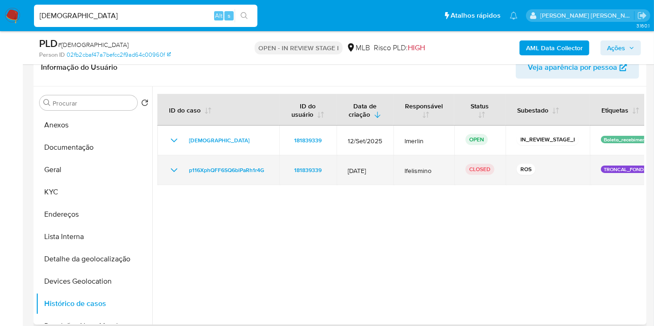
click at [178, 169] on icon "Mostrar/Ocultar" at bounding box center [173, 170] width 11 height 11
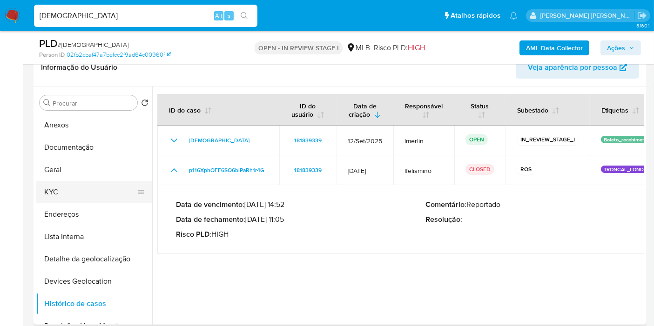
click at [94, 190] on button "KYC" at bounding box center [90, 192] width 109 height 22
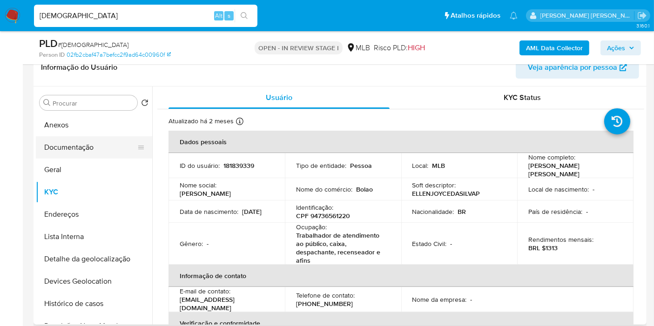
click at [112, 143] on button "Documentação" at bounding box center [90, 147] width 109 height 22
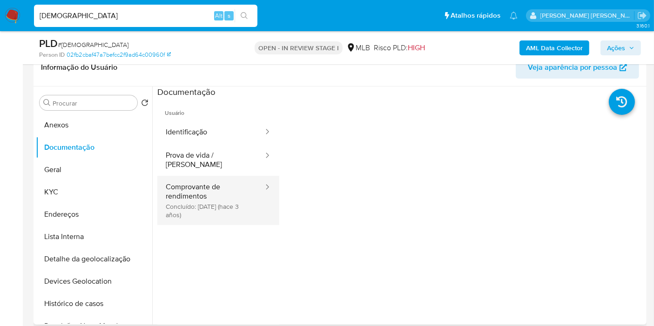
click at [219, 191] on button "Comprovante de rendimentos Concluído: 22/06/2022 (hace 3 años)" at bounding box center [210, 200] width 107 height 49
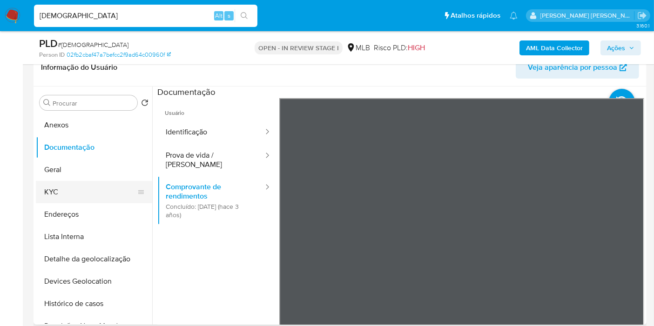
click at [70, 190] on button "KYC" at bounding box center [90, 192] width 109 height 22
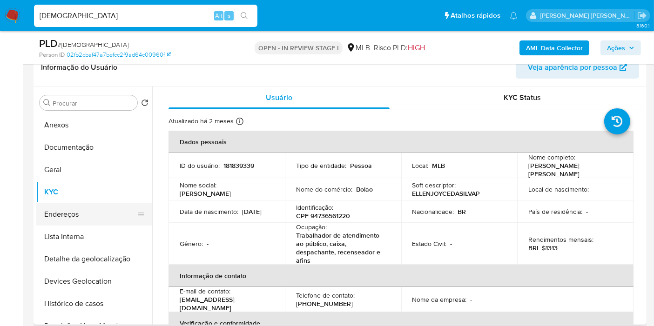
scroll to position [52, 0]
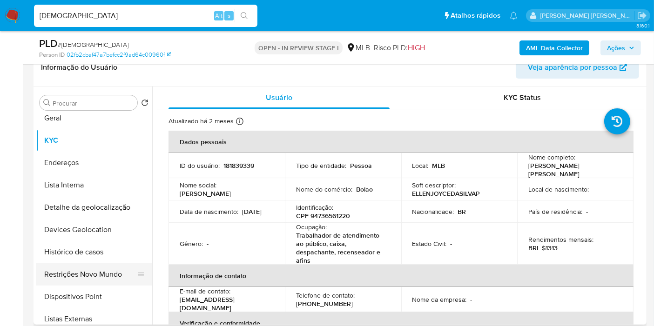
click at [98, 267] on button "Restrições Novo Mundo" at bounding box center [90, 274] width 109 height 22
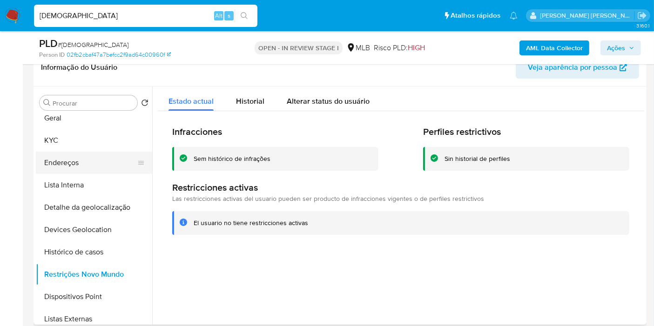
scroll to position [0, 0]
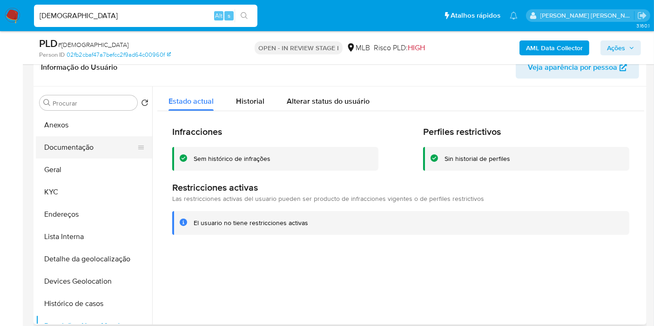
click at [94, 152] on button "Documentação" at bounding box center [90, 147] width 109 height 22
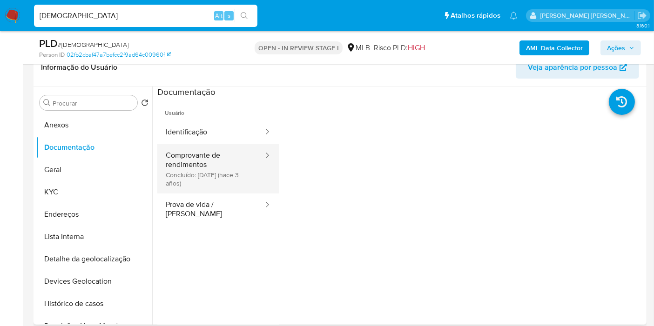
click at [204, 173] on button "Comprovante de rendimentos Concluído: 22/06/2022 (hace 3 años)" at bounding box center [210, 168] width 107 height 49
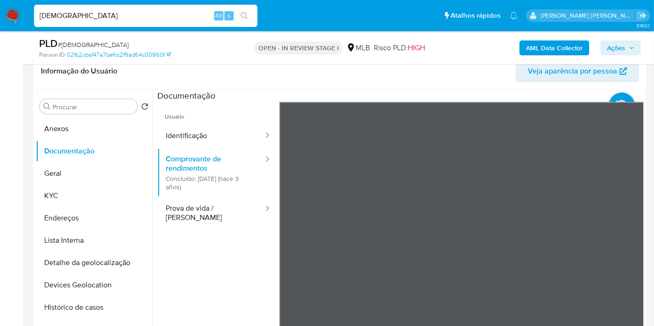
scroll to position [155, 0]
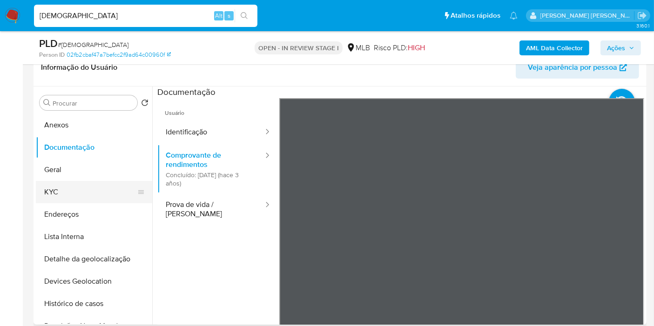
click at [54, 185] on button "KYC" at bounding box center [90, 192] width 109 height 22
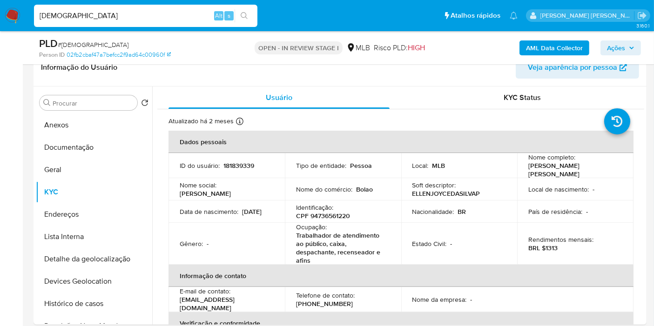
click at [567, 47] on b "AML Data Collector" at bounding box center [554, 47] width 57 height 15
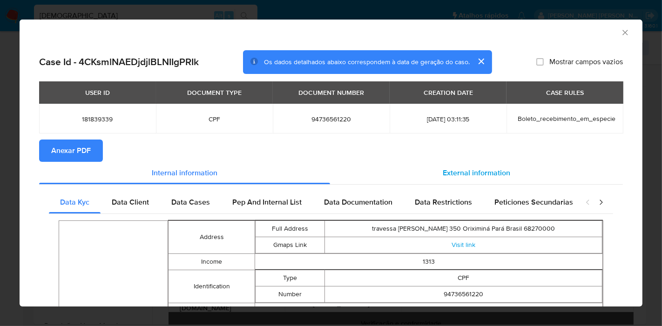
click at [477, 177] on span "External information" at bounding box center [476, 173] width 67 height 11
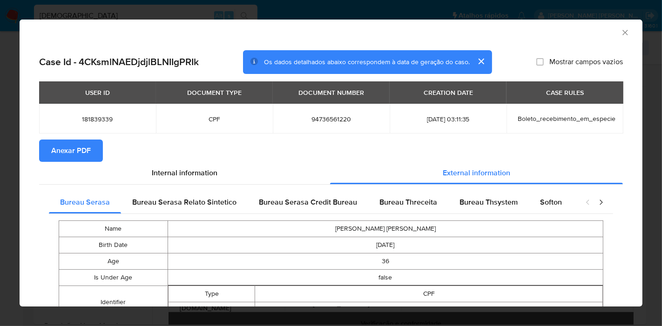
click at [551, 208] on div "Softon" at bounding box center [551, 202] width 44 height 22
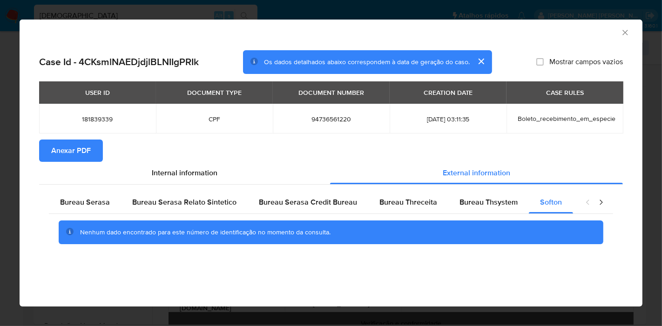
click at [629, 31] on icon "Fechar a janela" at bounding box center [624, 32] width 9 height 9
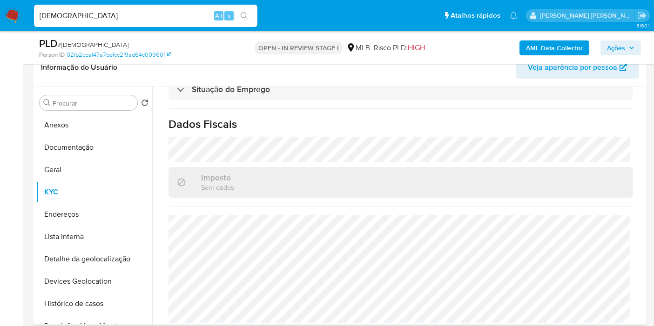
scroll to position [442, 0]
click at [88, 168] on button "Geral" at bounding box center [90, 170] width 109 height 22
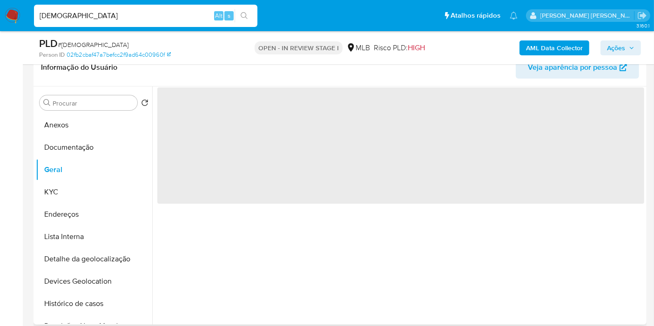
scroll to position [0, 0]
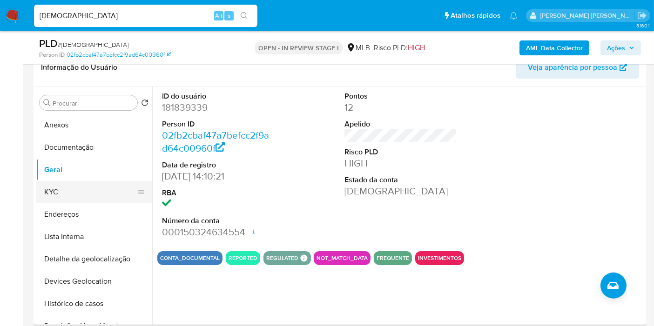
click at [78, 195] on button "KYC" at bounding box center [90, 192] width 109 height 22
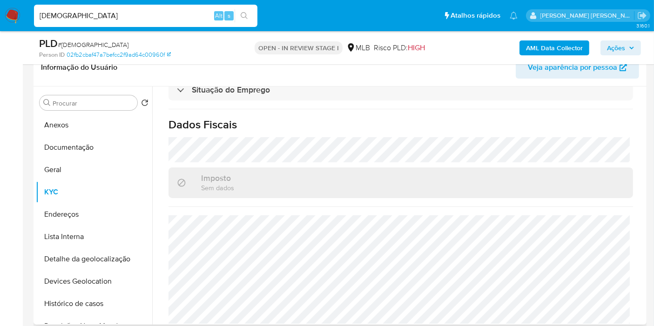
scroll to position [442, 0]
click at [81, 213] on button "Endereços" at bounding box center [90, 214] width 109 height 22
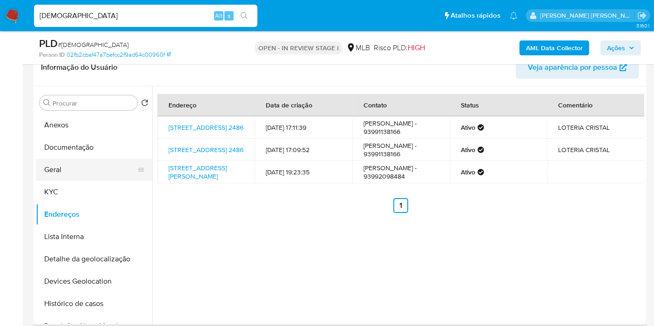
scroll to position [52, 0]
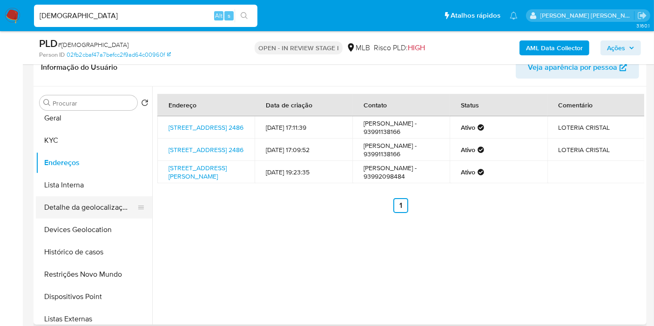
click at [105, 207] on button "Detalhe da geolocalização" at bounding box center [90, 207] width 109 height 22
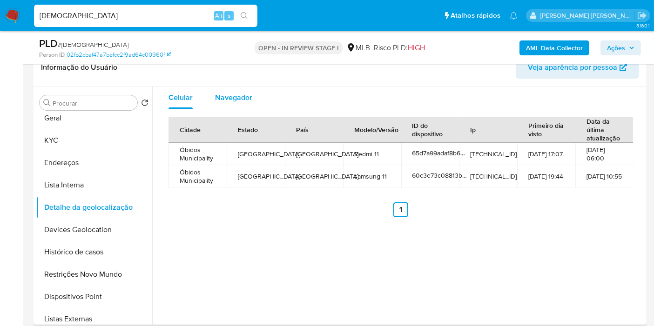
click at [234, 94] on span "Navegador" at bounding box center [233, 97] width 37 height 11
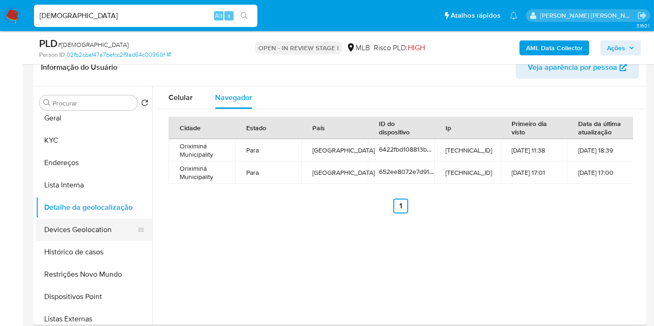
click at [106, 227] on button "Devices Geolocation" at bounding box center [90, 230] width 109 height 22
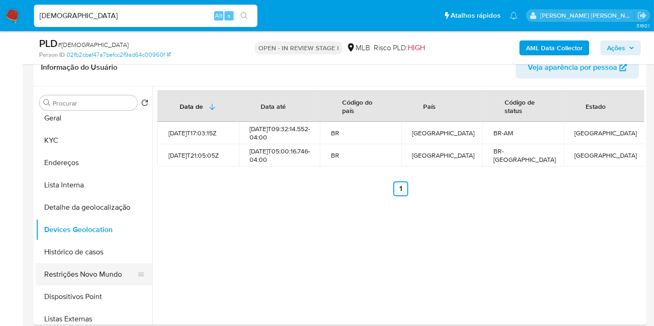
click at [94, 277] on button "Restrições Novo Mundo" at bounding box center [90, 274] width 109 height 22
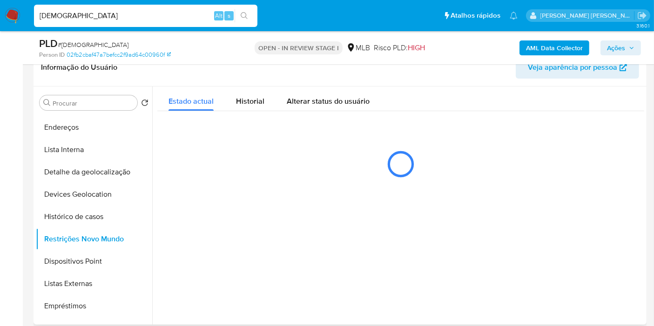
scroll to position [103, 0]
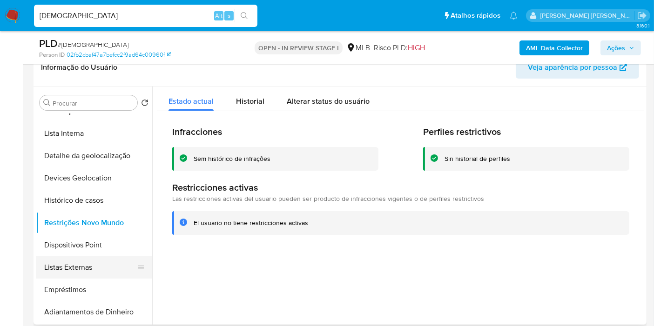
click at [84, 256] on button "Listas Externas" at bounding box center [90, 267] width 109 height 22
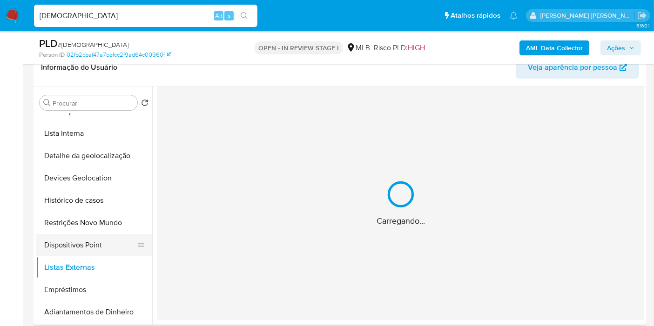
click at [118, 241] on button "Dispositivos Point" at bounding box center [90, 245] width 109 height 22
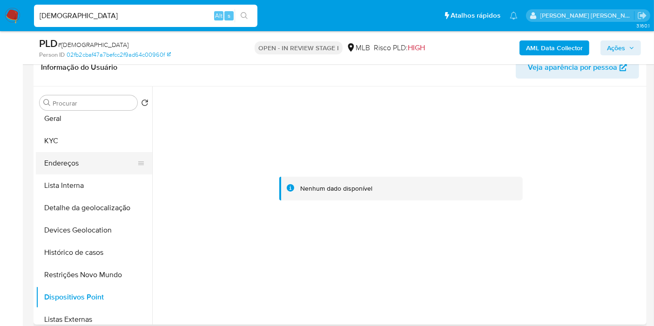
scroll to position [0, 0]
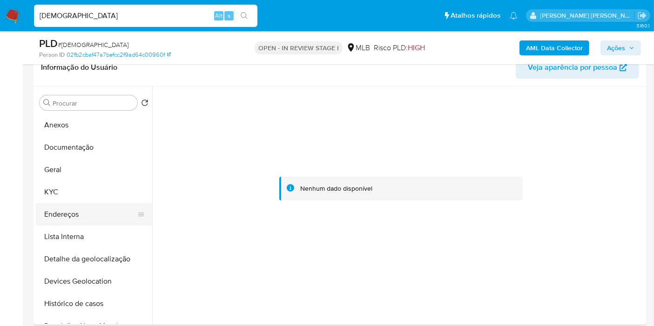
click at [84, 215] on button "Endereços" at bounding box center [90, 214] width 109 height 22
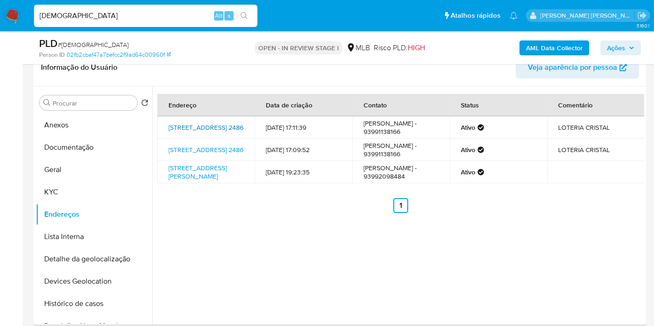
click at [200, 128] on link "Rua Quinze De Novembro 2486, Oriximiná, Pará, 68270000, Brasil 2486" at bounding box center [205, 127] width 75 height 9
click at [70, 193] on button "KYC" at bounding box center [90, 192] width 109 height 22
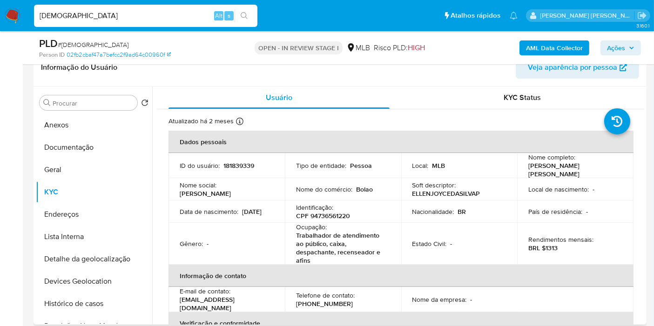
click at [337, 215] on p "CPF 94736561220" at bounding box center [323, 216] width 54 height 8
copy p "94736561220"
click at [241, 164] on p "181839339" at bounding box center [238, 165] width 31 height 8
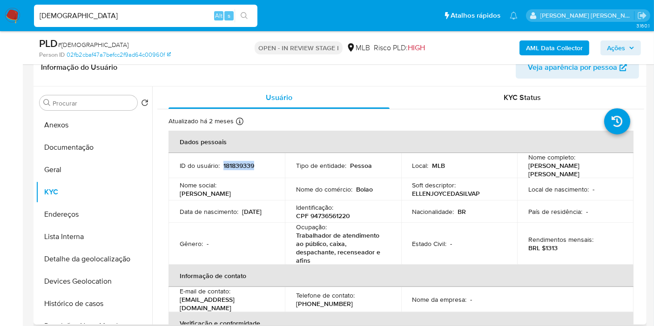
click at [241, 164] on p "181839339" at bounding box center [238, 165] width 31 height 8
copy p "181839339"
